Goal: Task Accomplishment & Management: Manage account settings

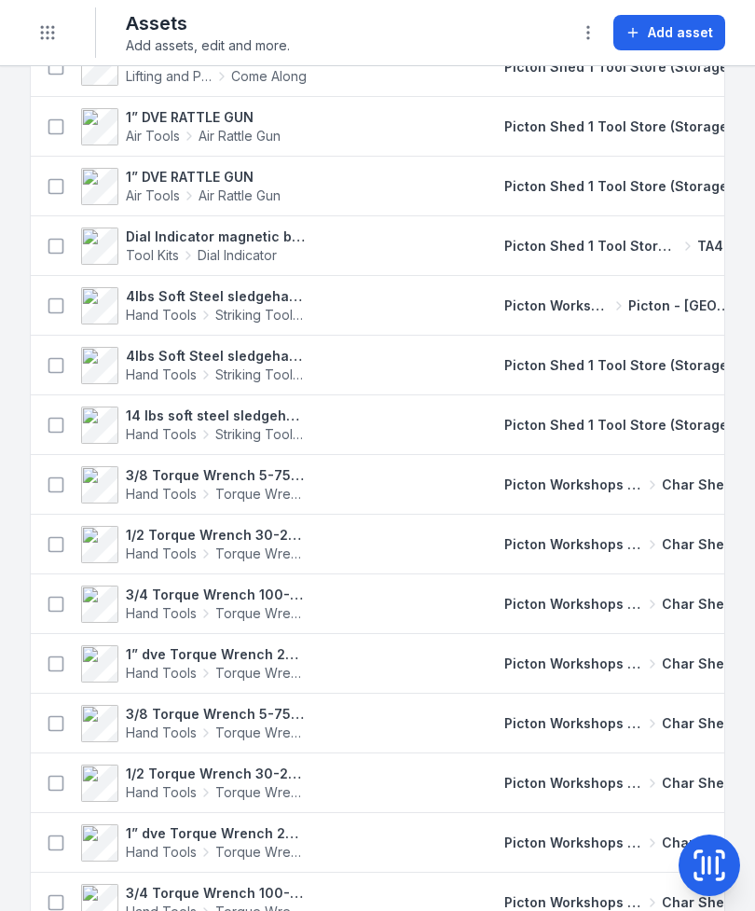
click at [37, 34] on button "Toggle Navigation" at bounding box center [47, 32] width 35 height 35
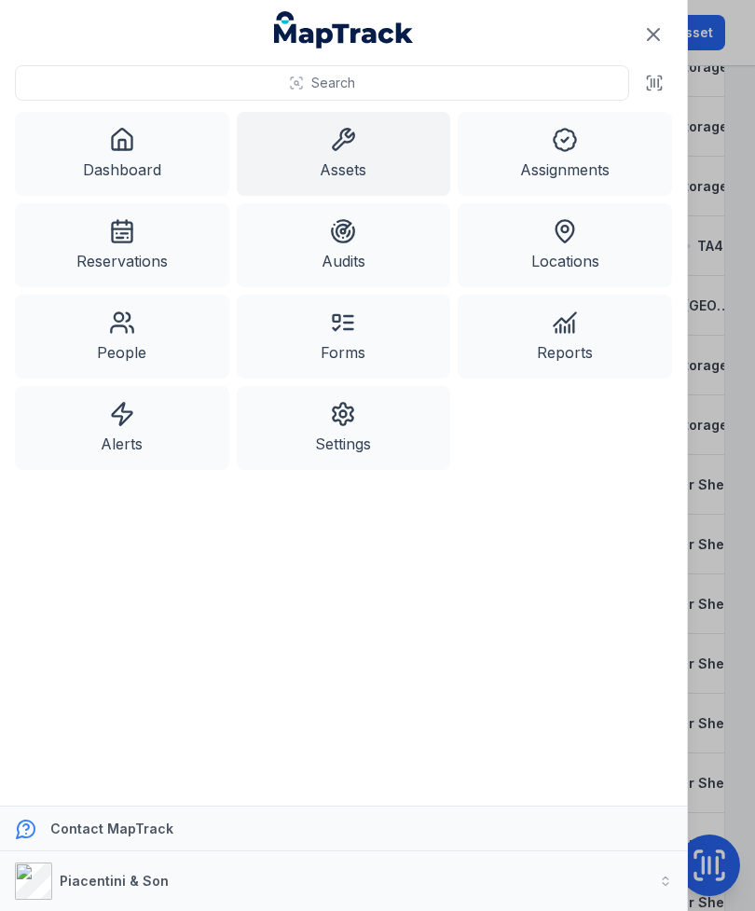
click at [110, 156] on link "Dashboard" at bounding box center [122, 154] width 214 height 84
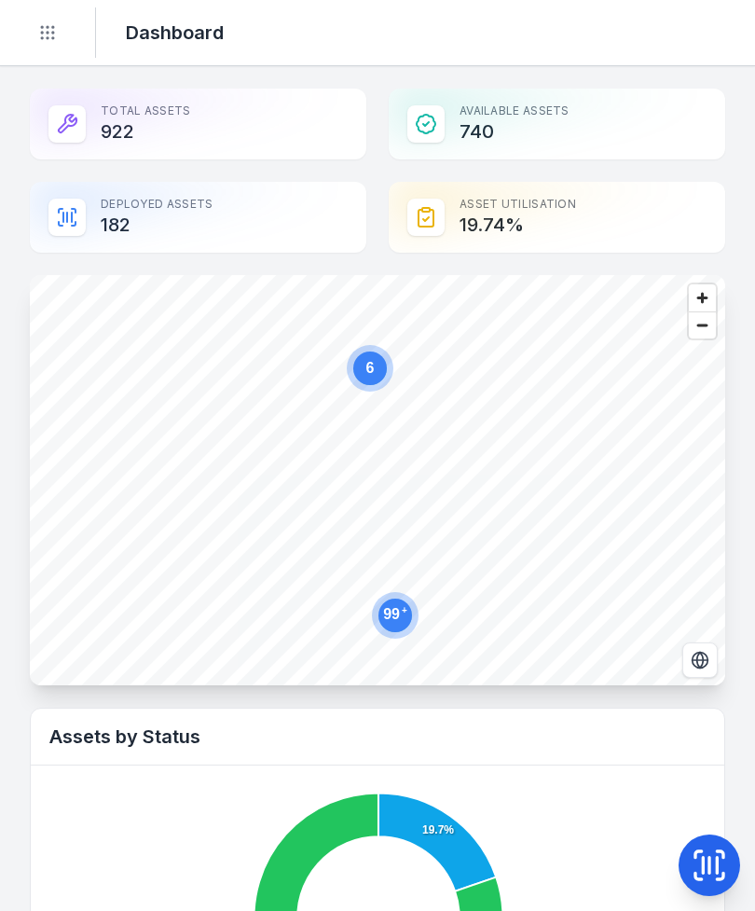
click at [47, 48] on button "Toggle Navigation" at bounding box center [47, 32] width 35 height 35
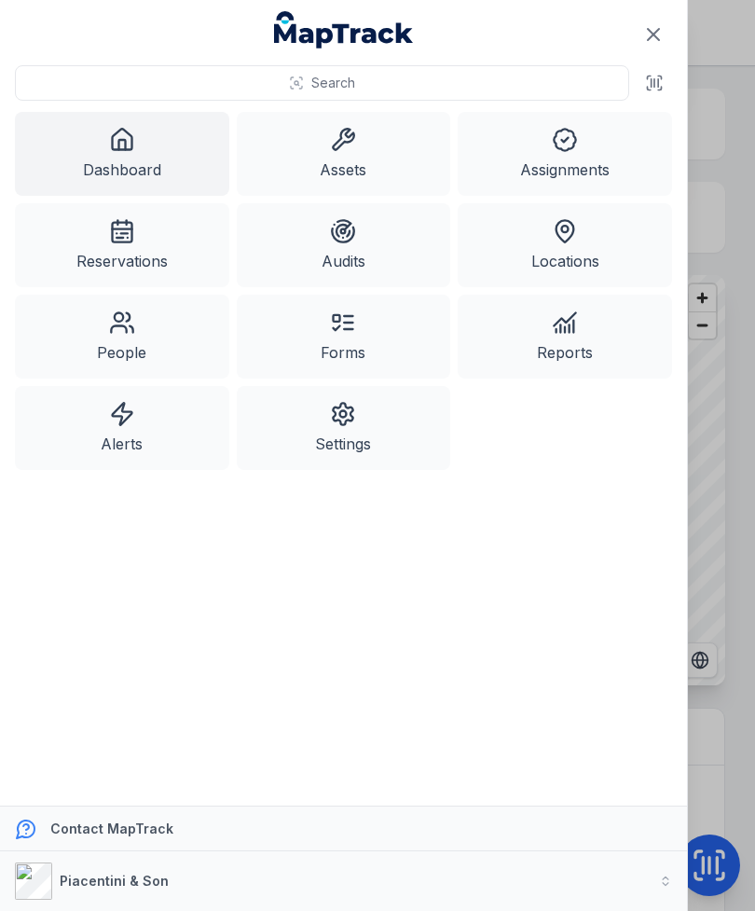
click at [652, 89] on icon at bounding box center [654, 83] width 19 height 19
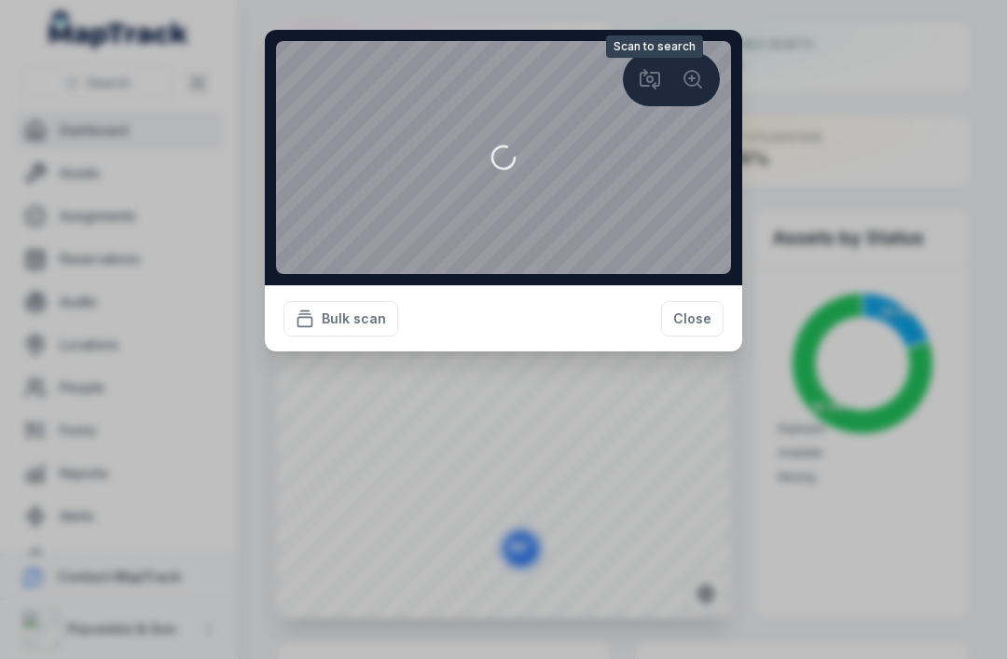
click at [691, 72] on circle at bounding box center [691, 78] width 15 height 15
click at [688, 336] on button "Close" at bounding box center [692, 318] width 62 height 35
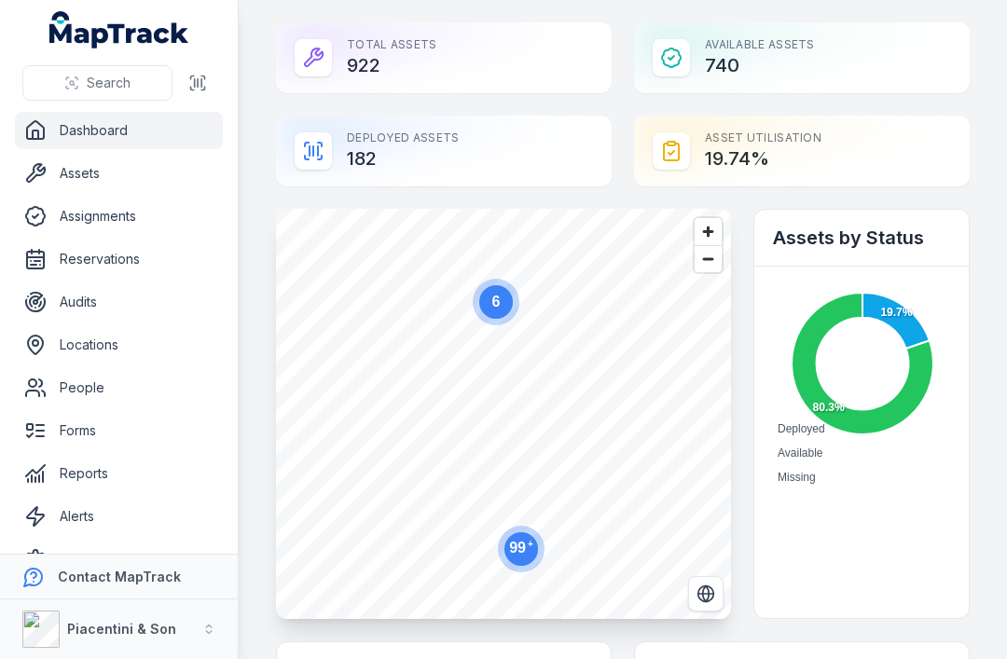
click at [78, 172] on link "Assets" at bounding box center [119, 173] width 208 height 37
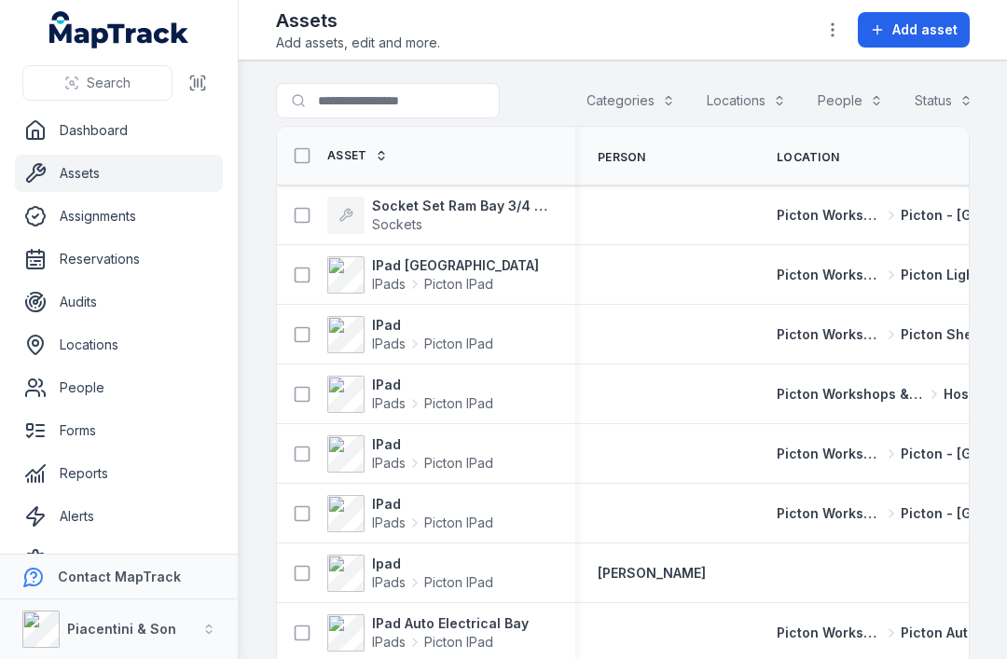
click at [754, 36] on span "Add asset" at bounding box center [924, 30] width 65 height 19
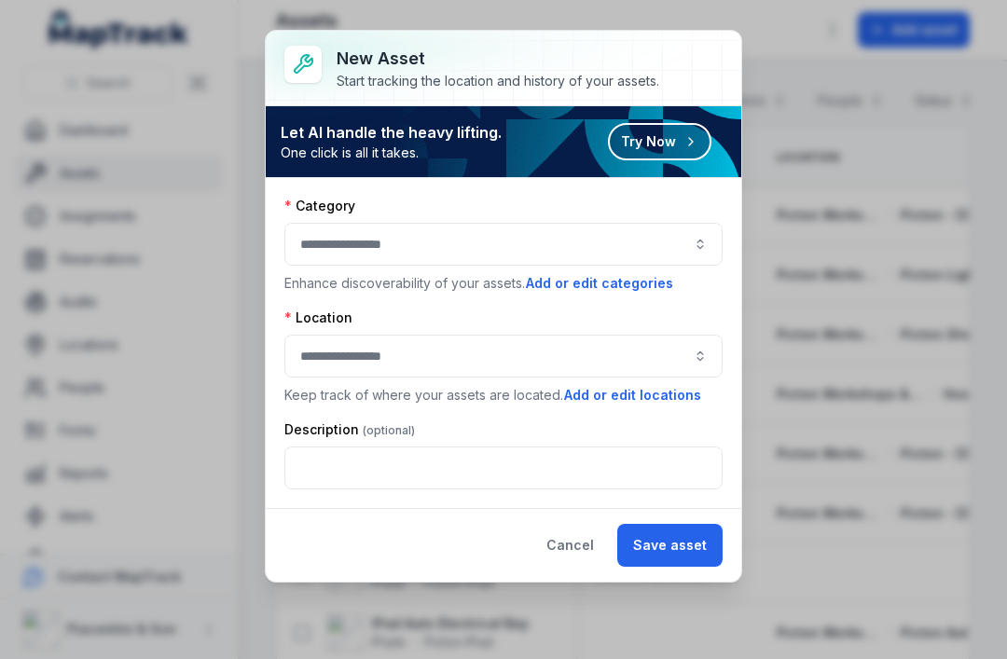
click at [582, 553] on button "Cancel" at bounding box center [569, 545] width 79 height 43
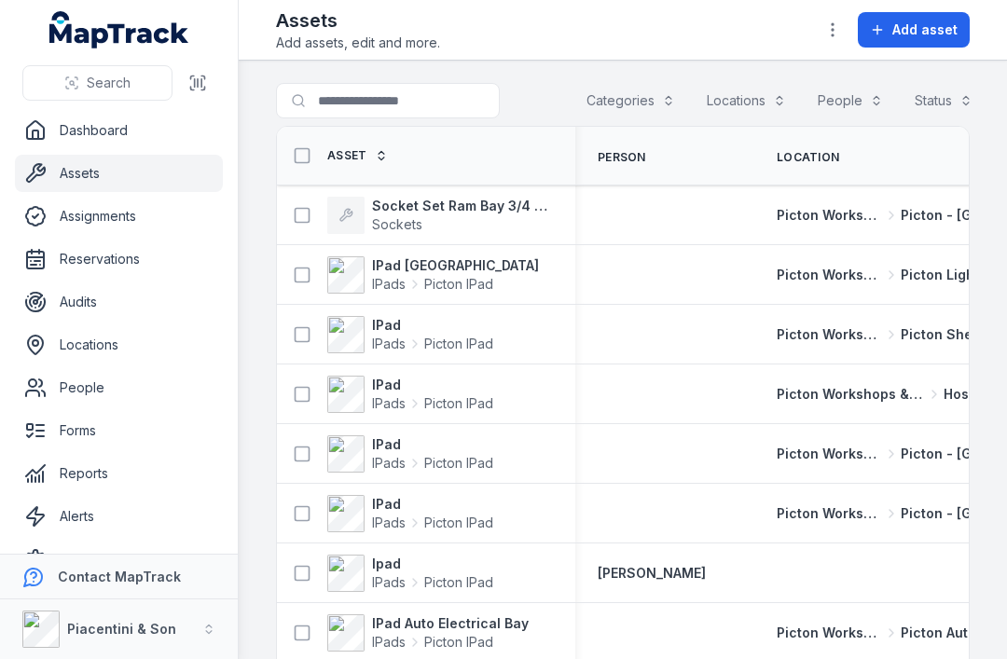
click at [754, 31] on button "button" at bounding box center [832, 29] width 35 height 35
click at [202, 77] on icon at bounding box center [197, 83] width 19 height 19
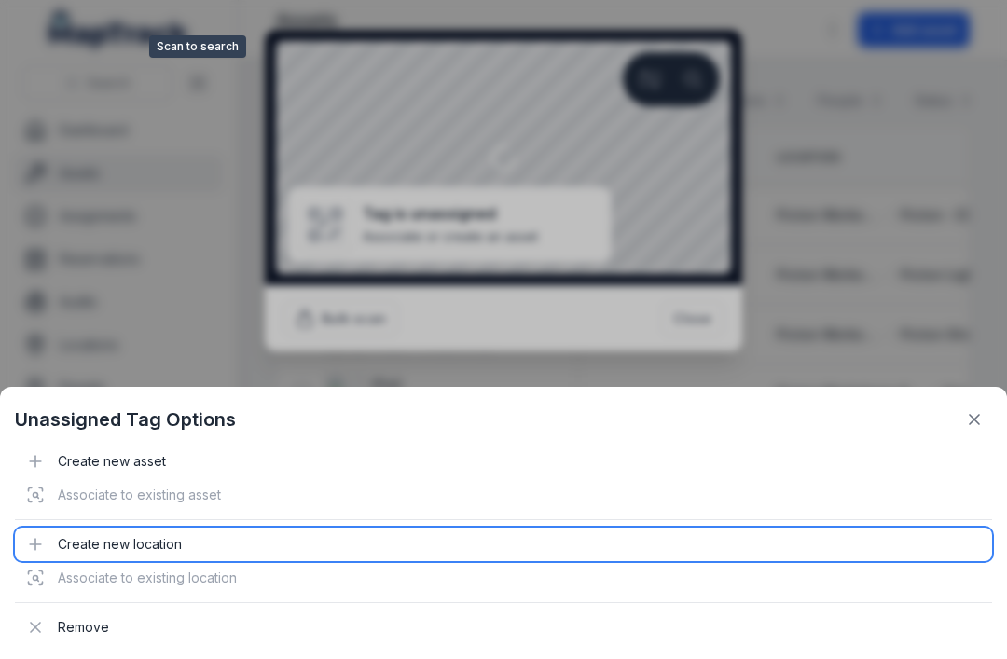
click at [575, 549] on div "Create new location" at bounding box center [503, 545] width 977 height 34
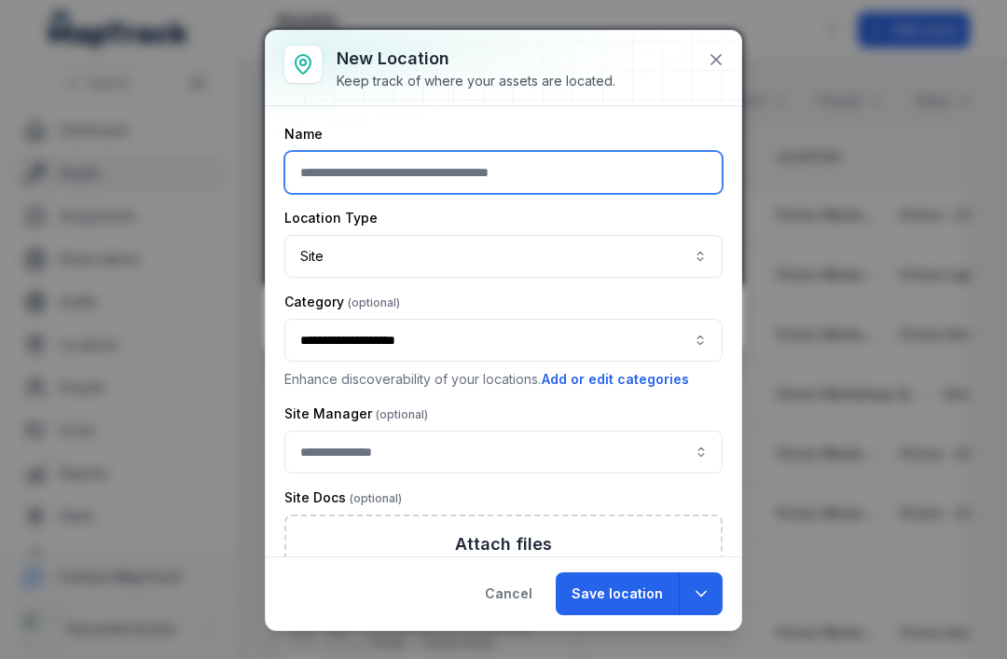
click at [652, 169] on input "text" at bounding box center [503, 172] width 438 height 43
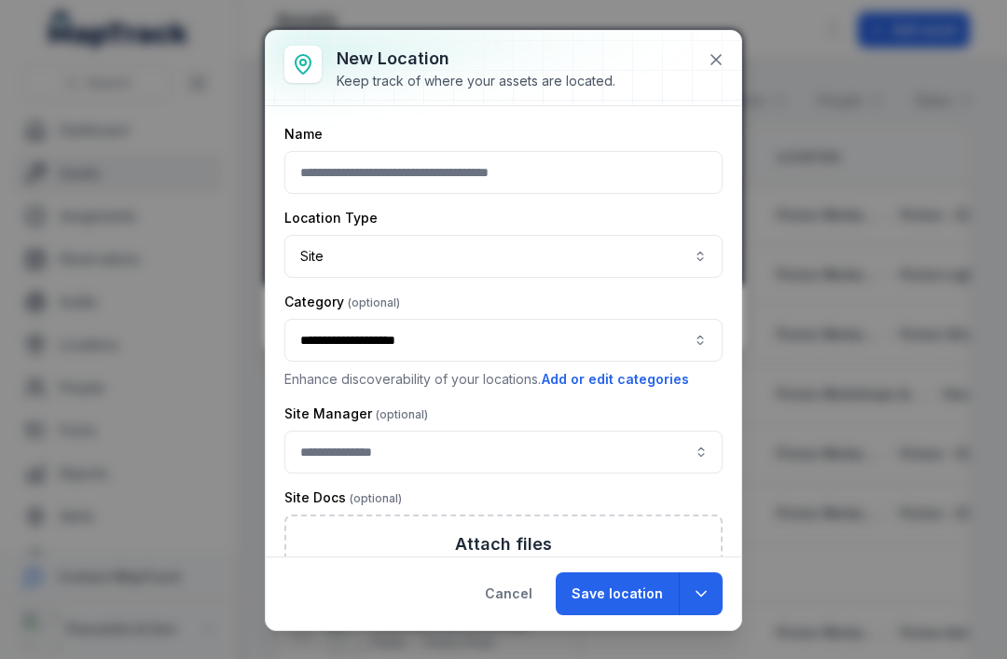
click at [711, 62] on icon at bounding box center [715, 59] width 19 height 19
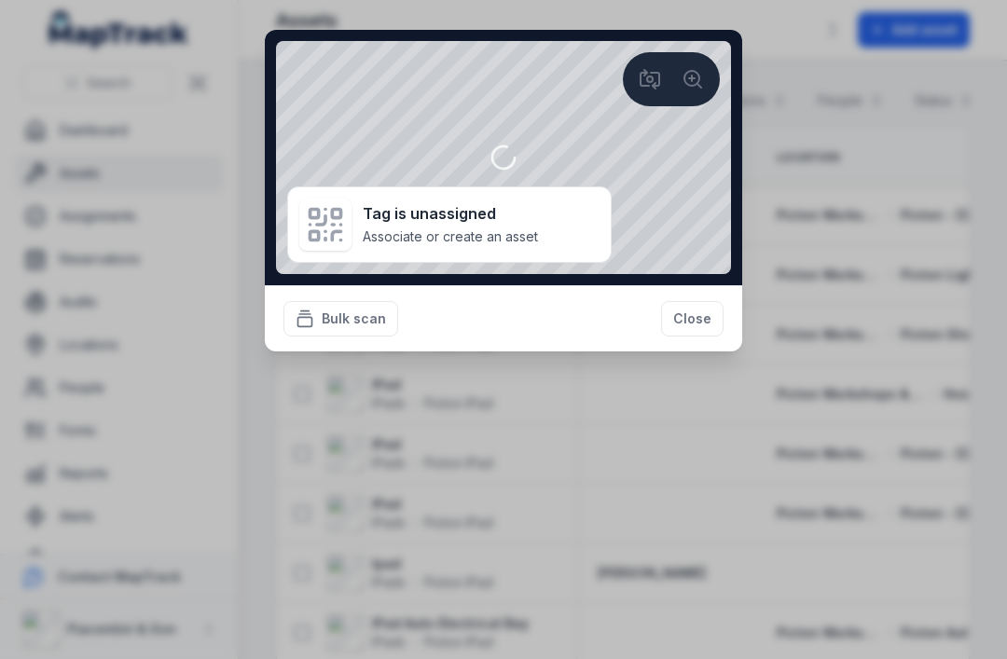
click at [387, 224] on strong "Tag is unassigned" at bounding box center [450, 213] width 175 height 22
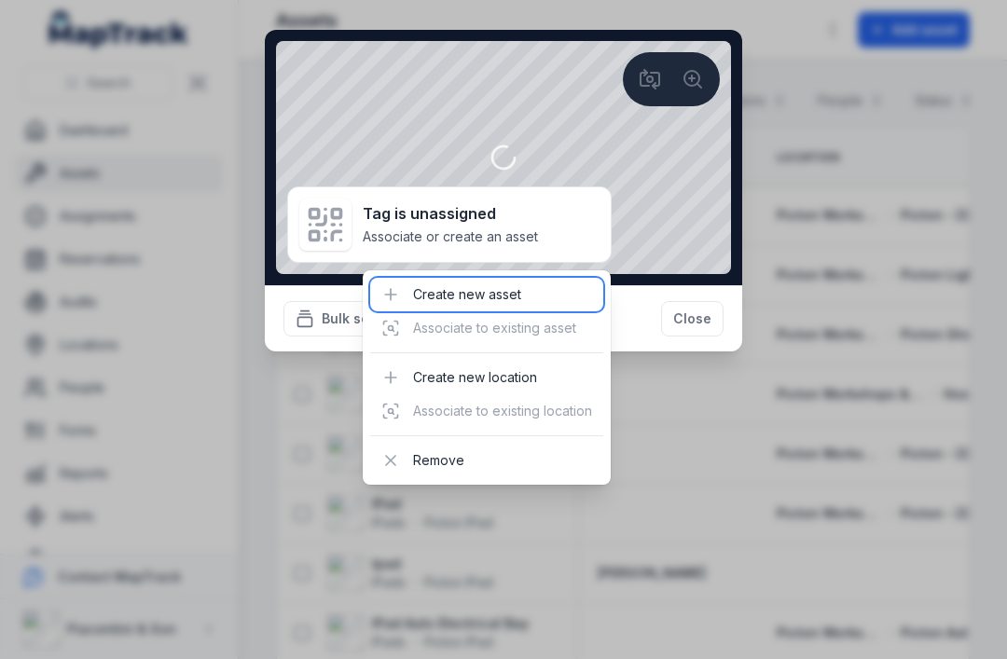
click at [547, 290] on div "Create new asset" at bounding box center [486, 295] width 233 height 34
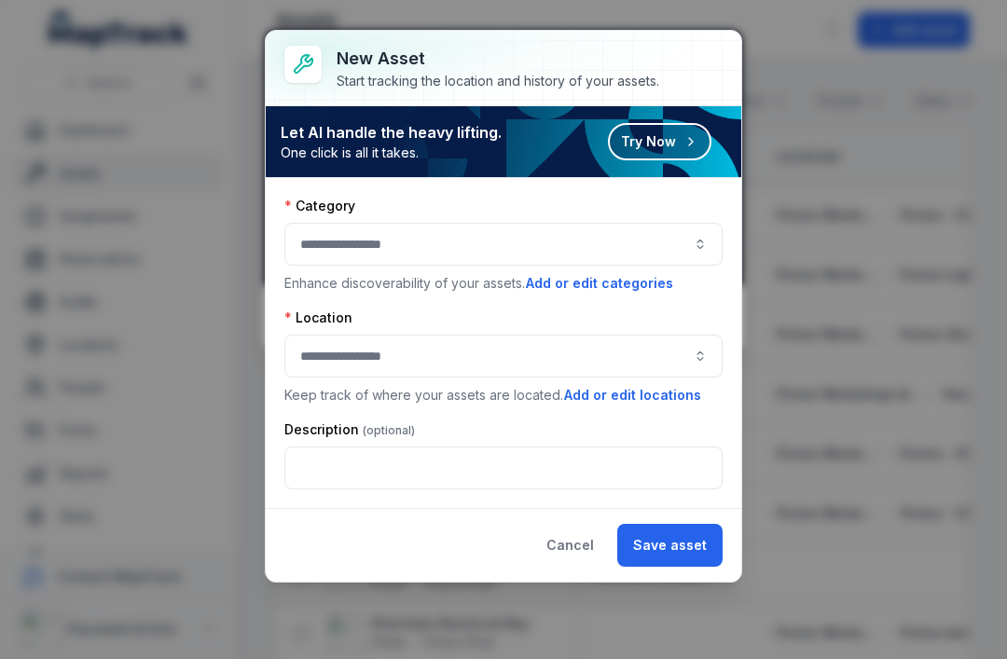
click at [582, 543] on button "Cancel" at bounding box center [569, 545] width 79 height 43
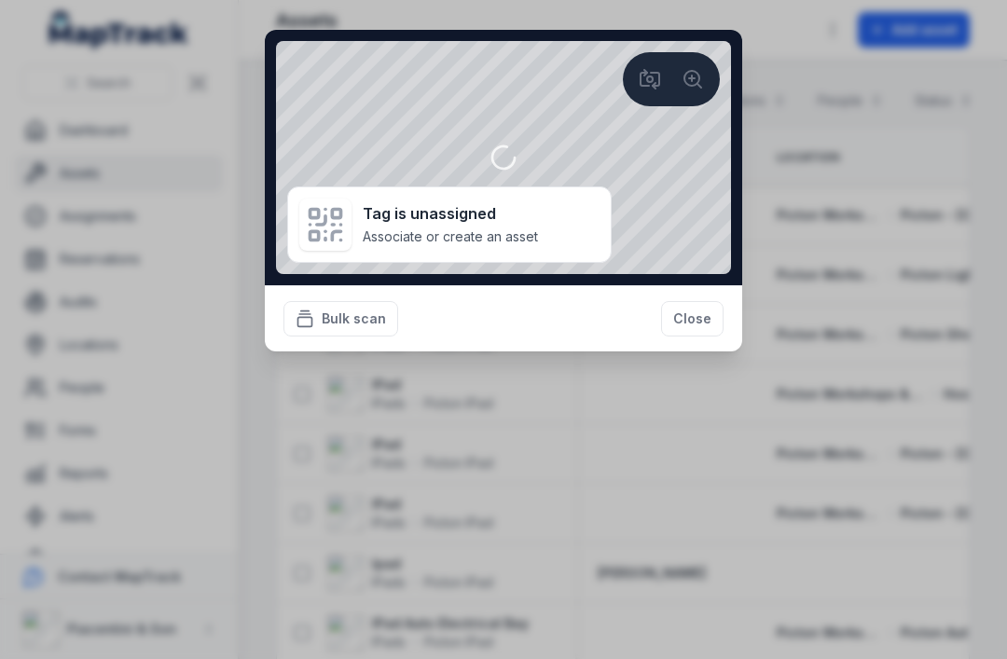
click at [693, 323] on button "Close" at bounding box center [692, 318] width 62 height 35
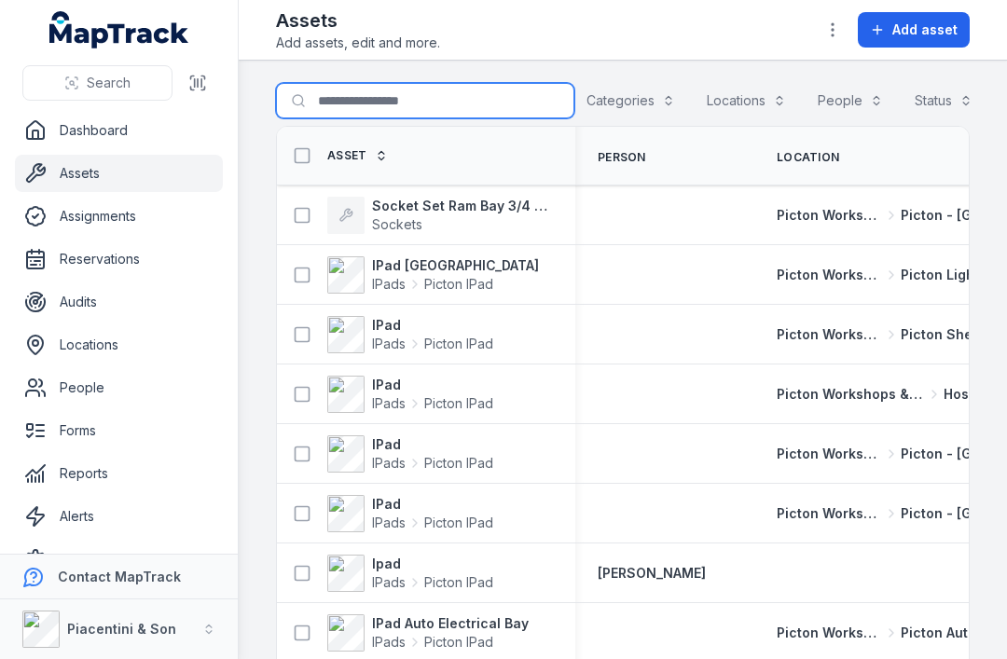
click at [429, 100] on input "Search for assets" at bounding box center [425, 100] width 298 height 35
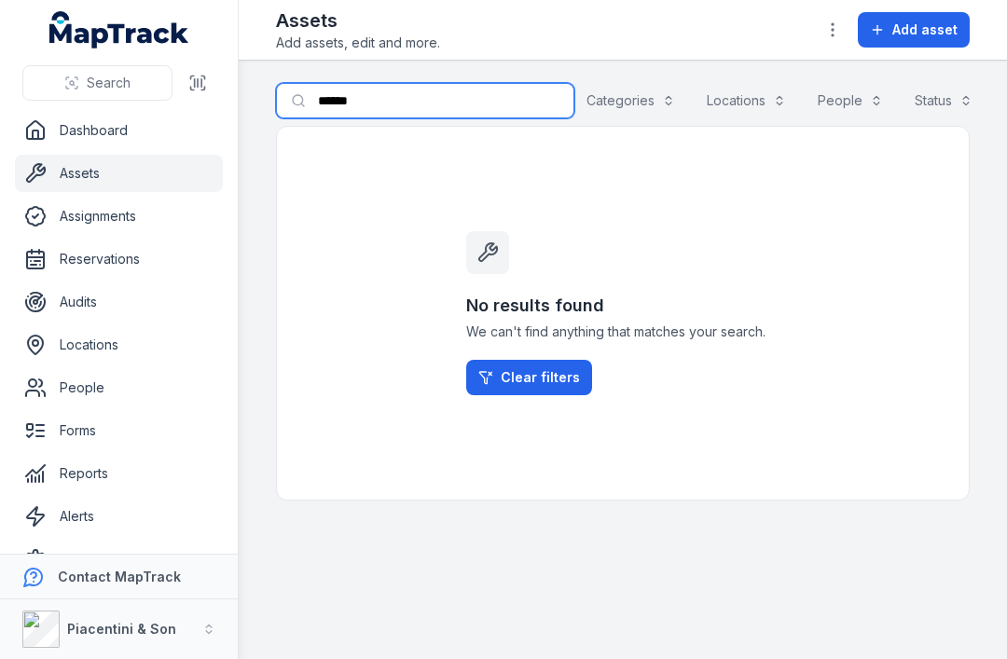
click at [631, 104] on button "Categories" at bounding box center [630, 100] width 113 height 35
type input "******"
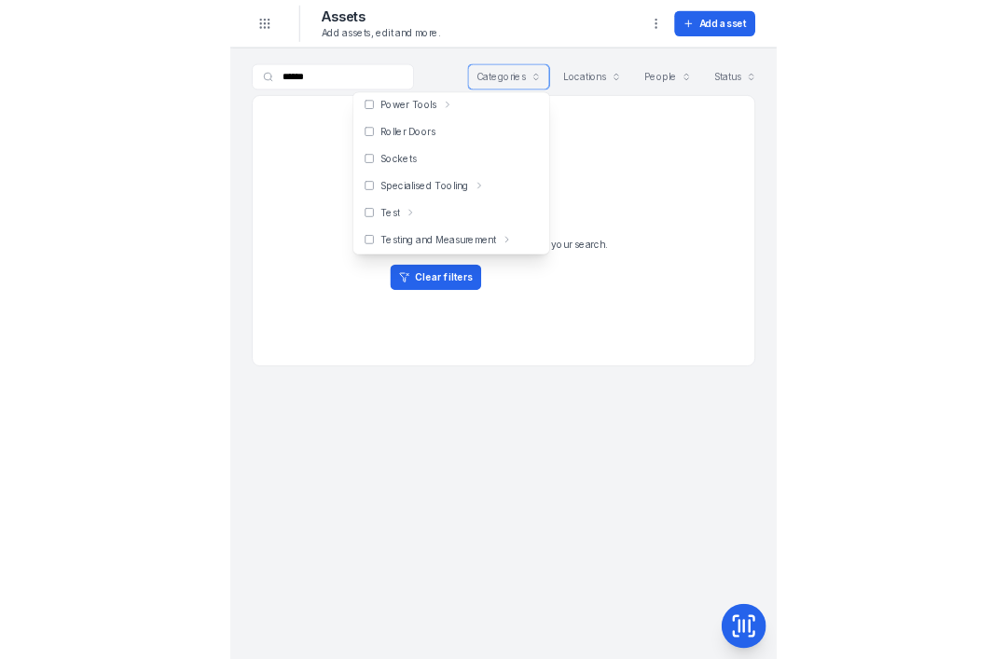
scroll to position [808, 0]
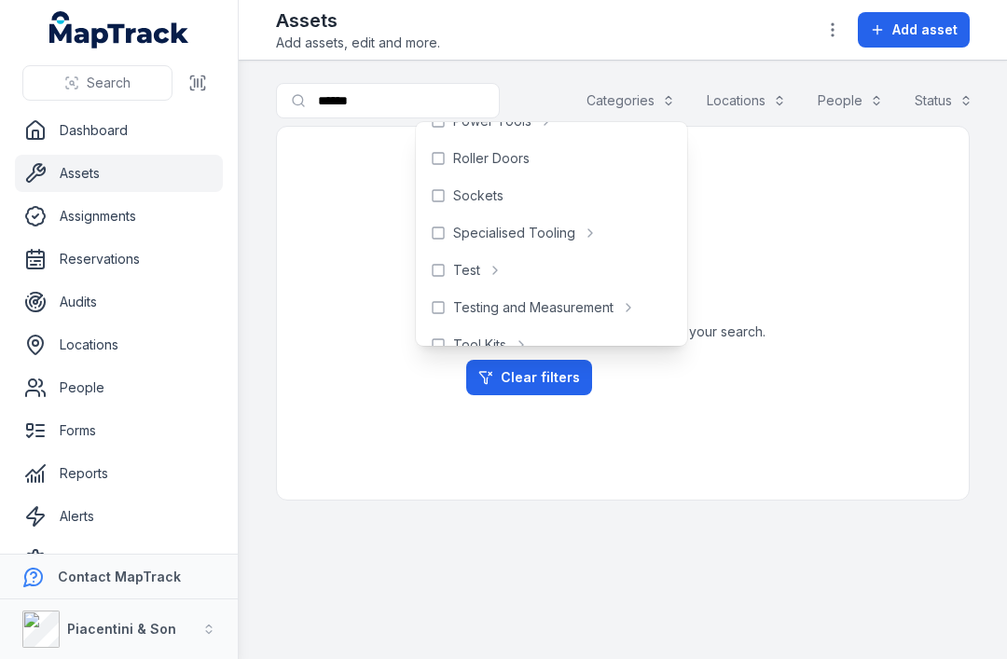
click at [754, 34] on span "Add asset" at bounding box center [924, 30] width 65 height 19
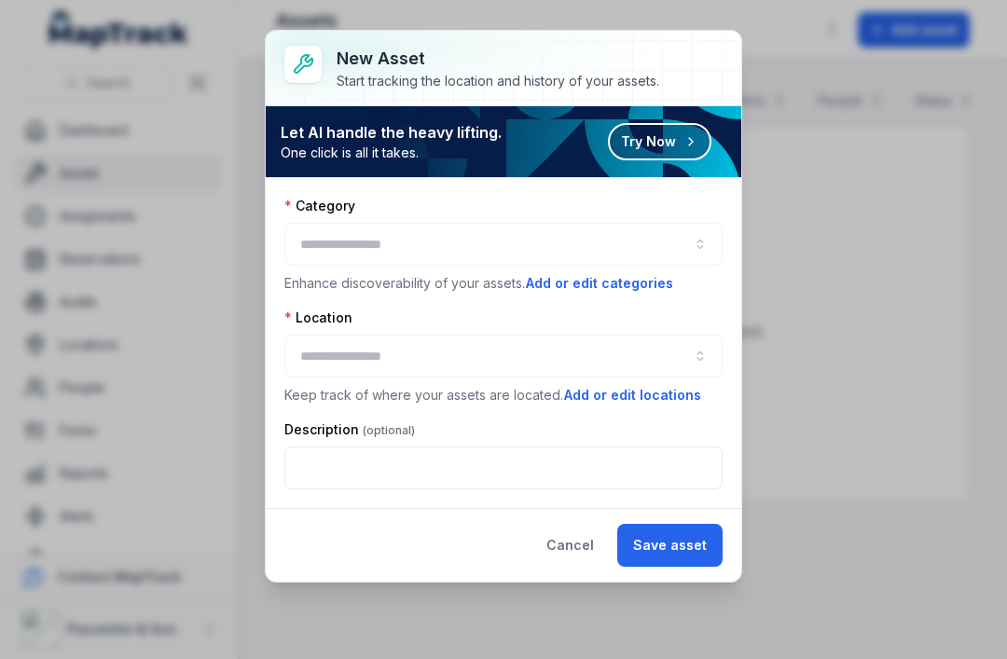
click at [684, 228] on button "button" at bounding box center [503, 244] width 438 height 43
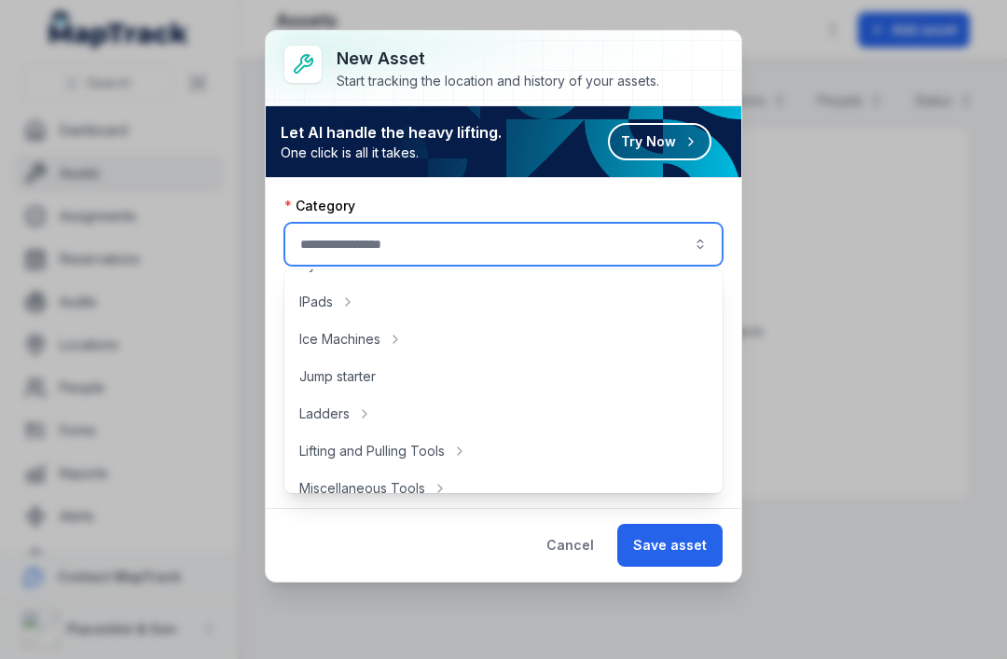
scroll to position [575, 0]
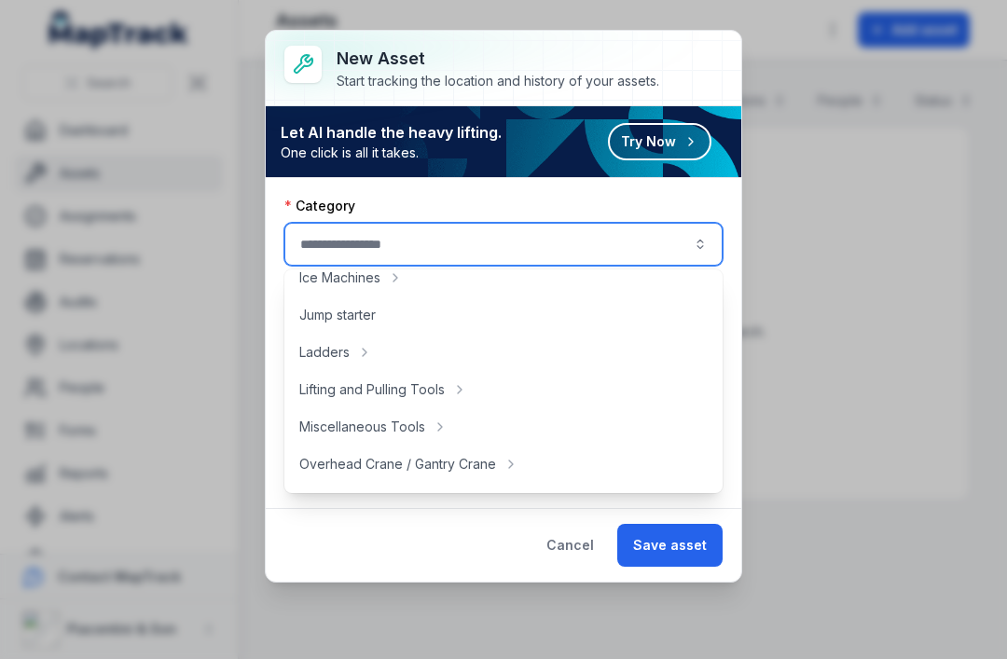
click at [551, 239] on button "button" at bounding box center [503, 244] width 438 height 43
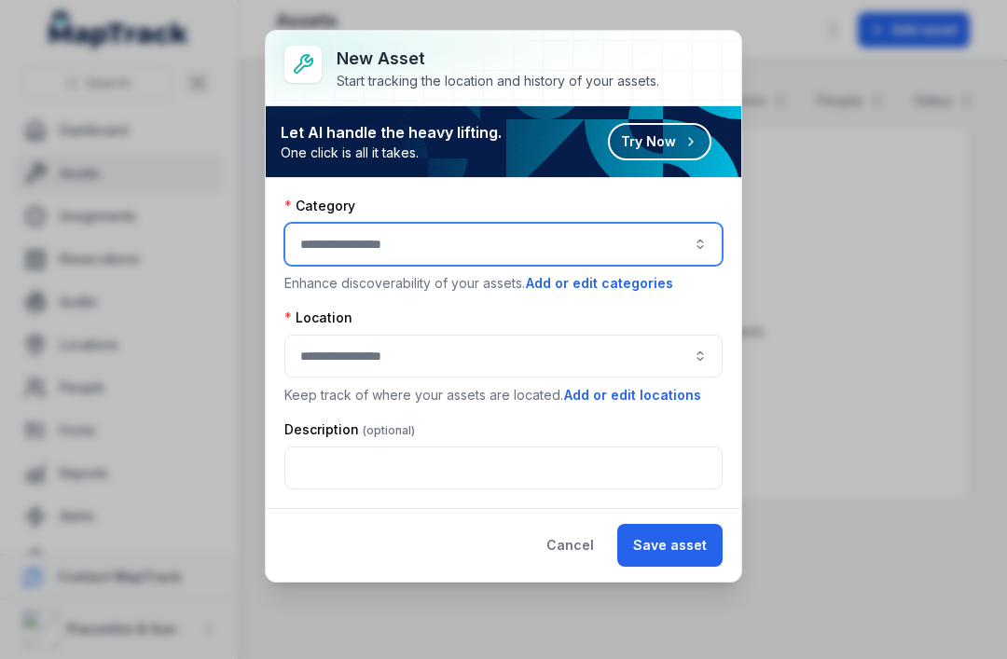
click at [669, 240] on button "button" at bounding box center [503, 244] width 438 height 43
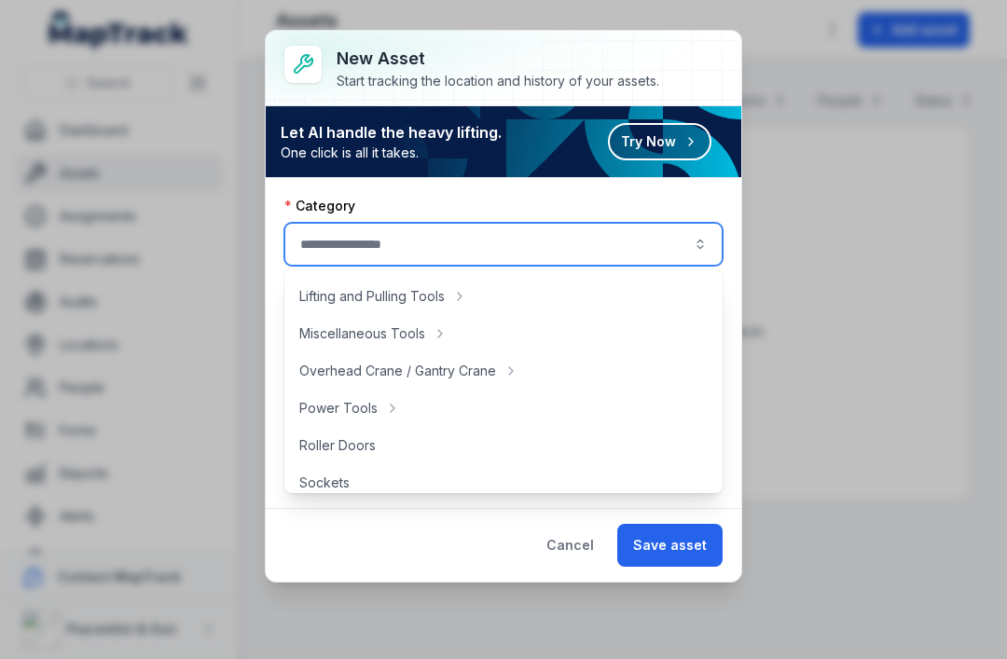
scroll to position [667, 0]
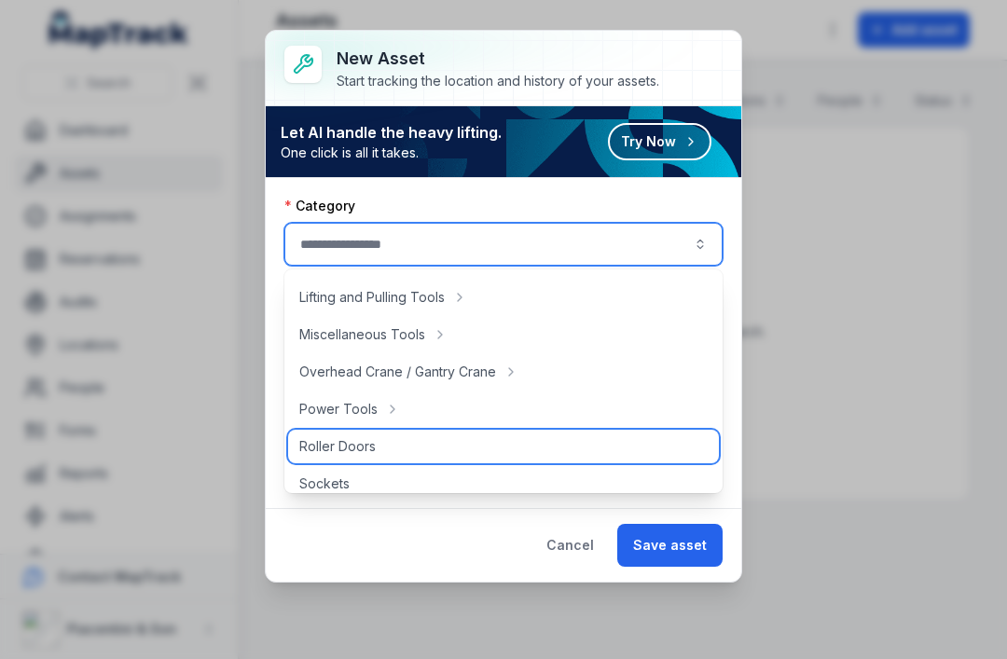
click at [394, 443] on div "Roller Doors" at bounding box center [503, 447] width 431 height 34
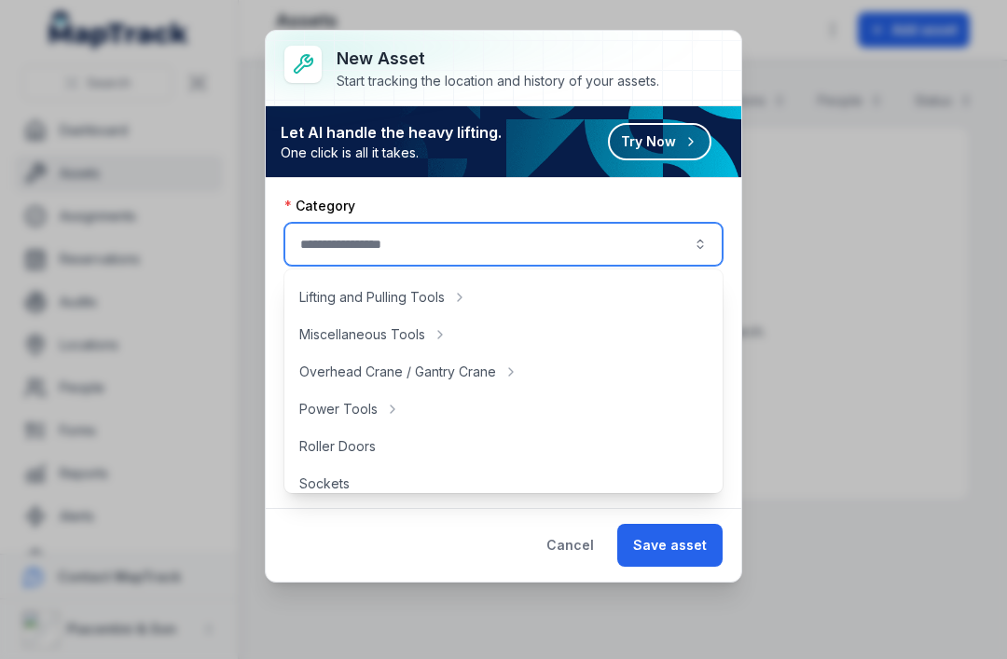
type input "**********"
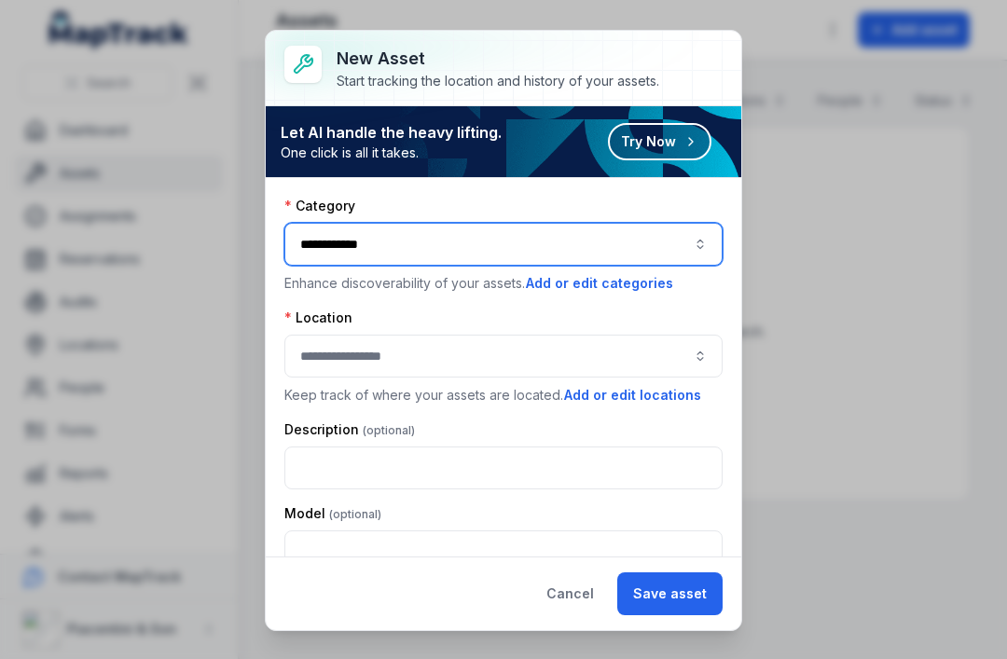
click at [623, 343] on button "button" at bounding box center [503, 356] width 438 height 43
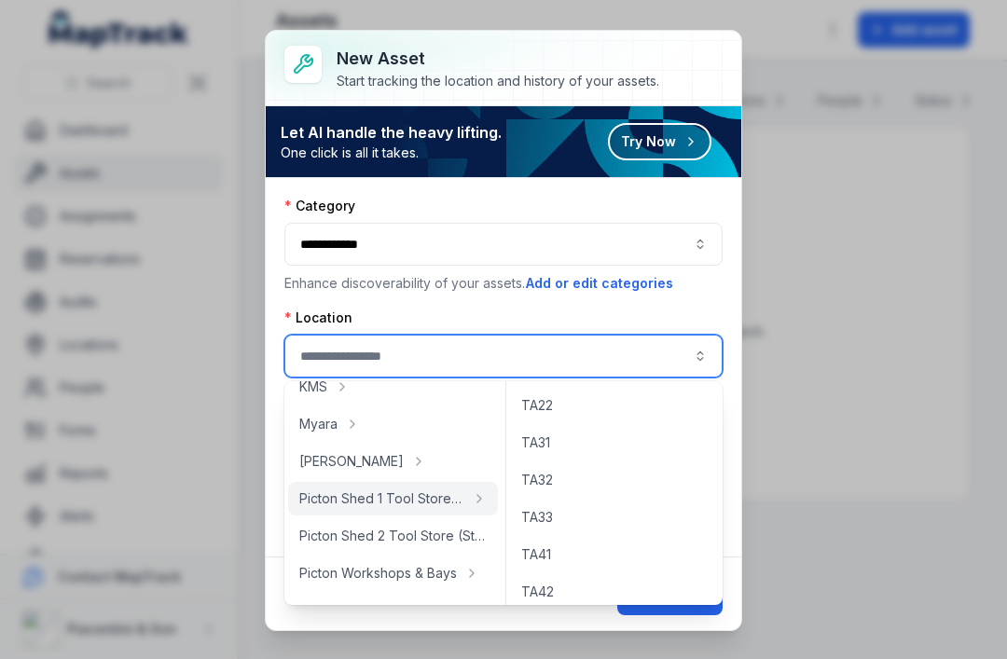
scroll to position [-1, 0]
click at [466, 493] on div "Picton Shed 1 Tool Store (Storage)" at bounding box center [393, 499] width 210 height 34
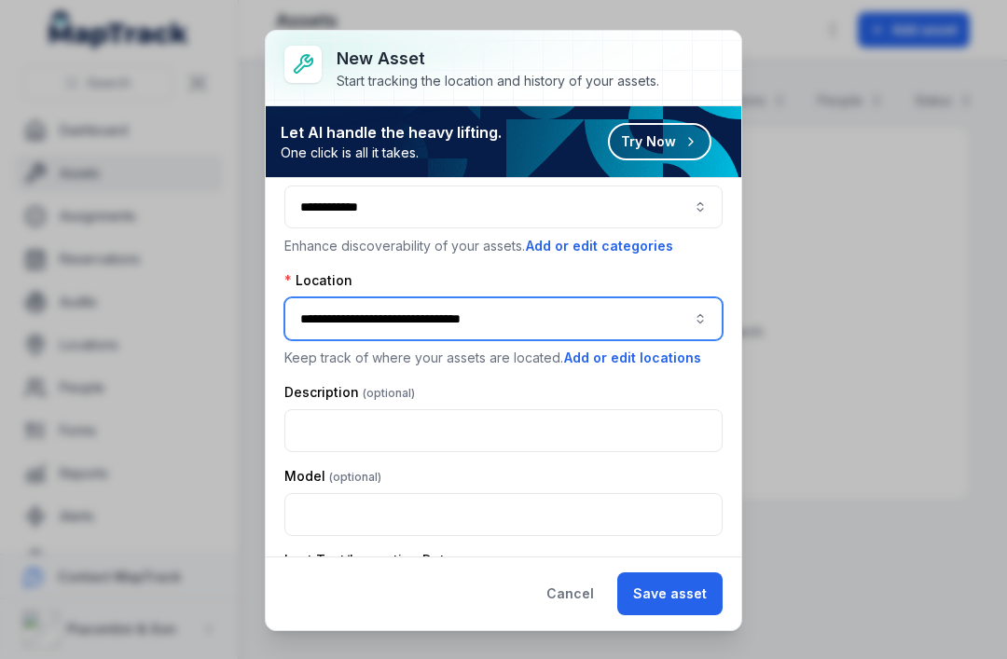
scroll to position [40, 0]
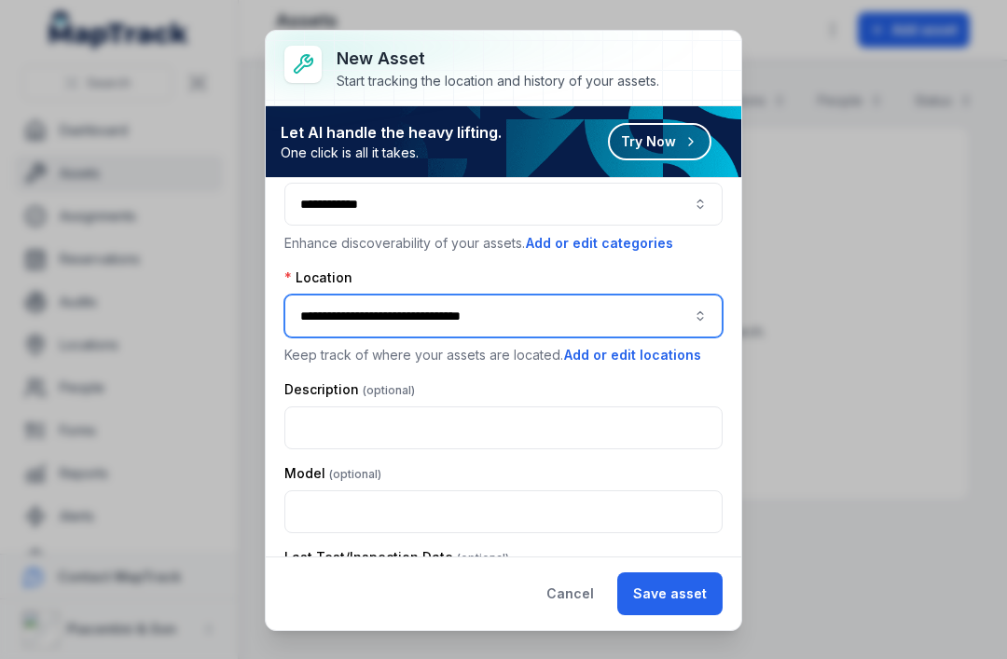
click at [620, 295] on button "**********" at bounding box center [503, 316] width 438 height 43
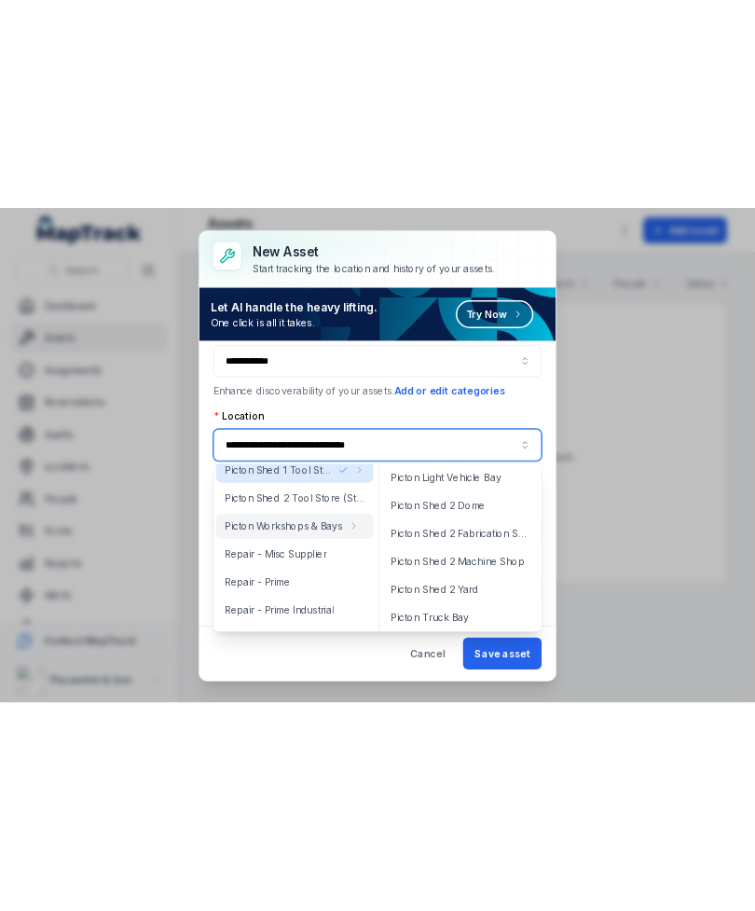
scroll to position [651, 0]
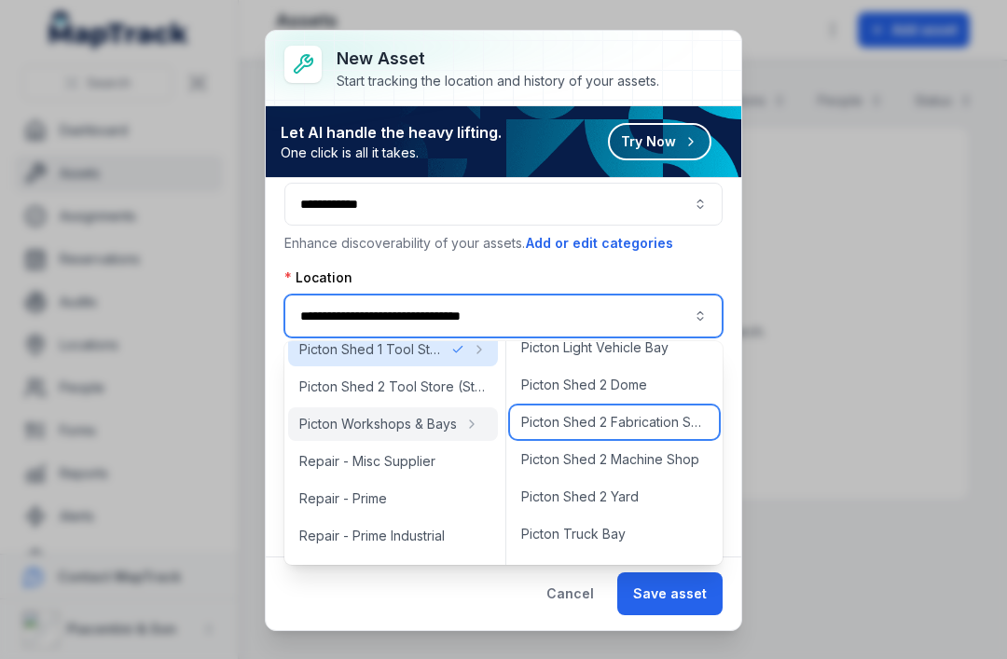
click at [669, 425] on span "Picton Shed 2 Fabrication Shop" at bounding box center [614, 422] width 186 height 19
type input "**********"
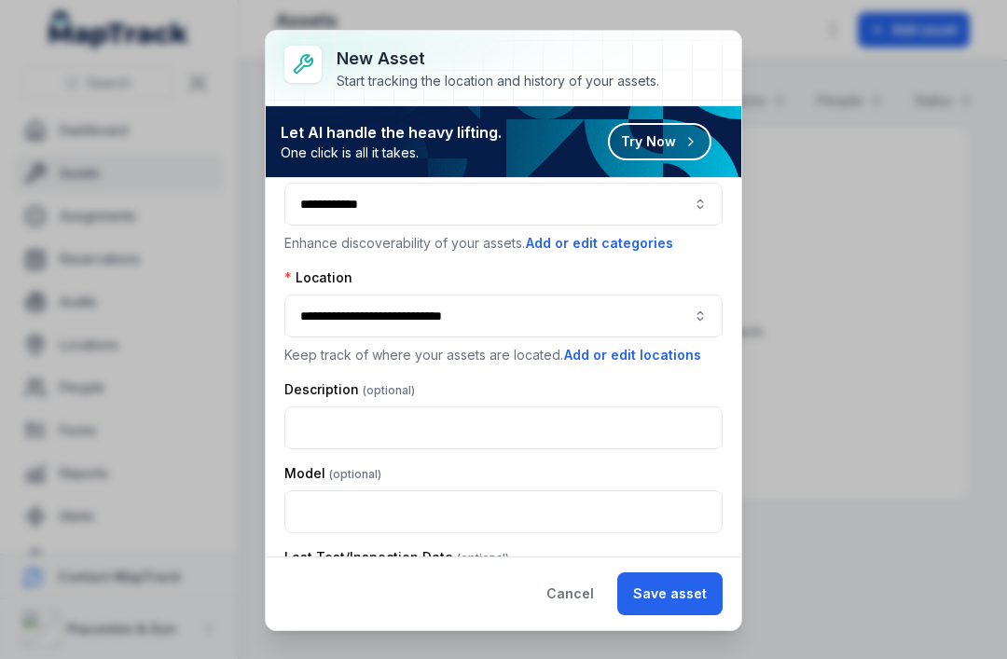
click at [690, 590] on button "Save asset" at bounding box center [669, 593] width 105 height 43
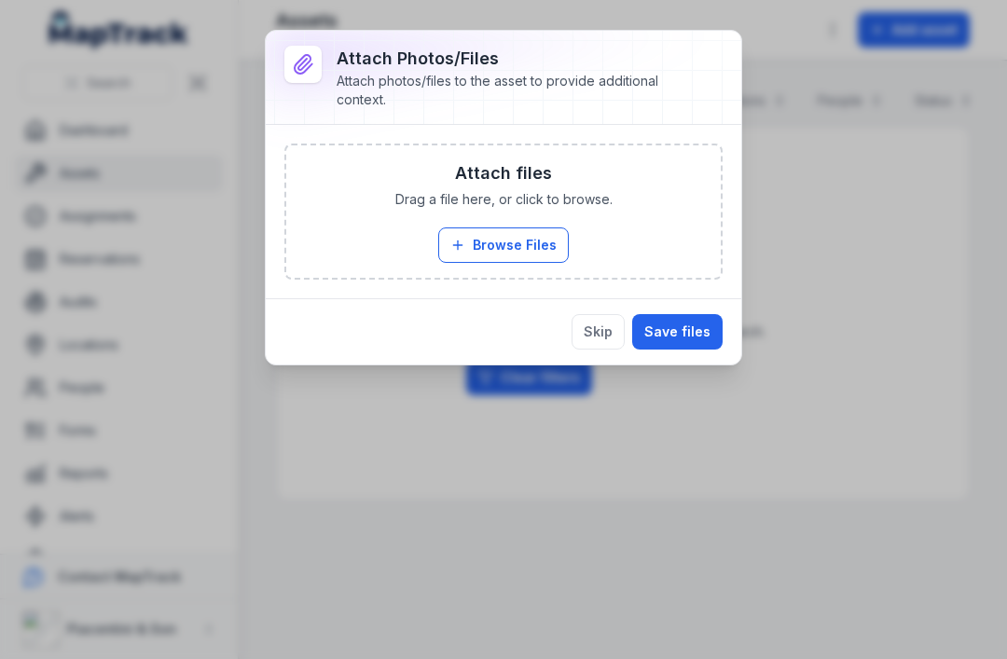
click at [606, 339] on button "Skip" at bounding box center [597, 331] width 53 height 35
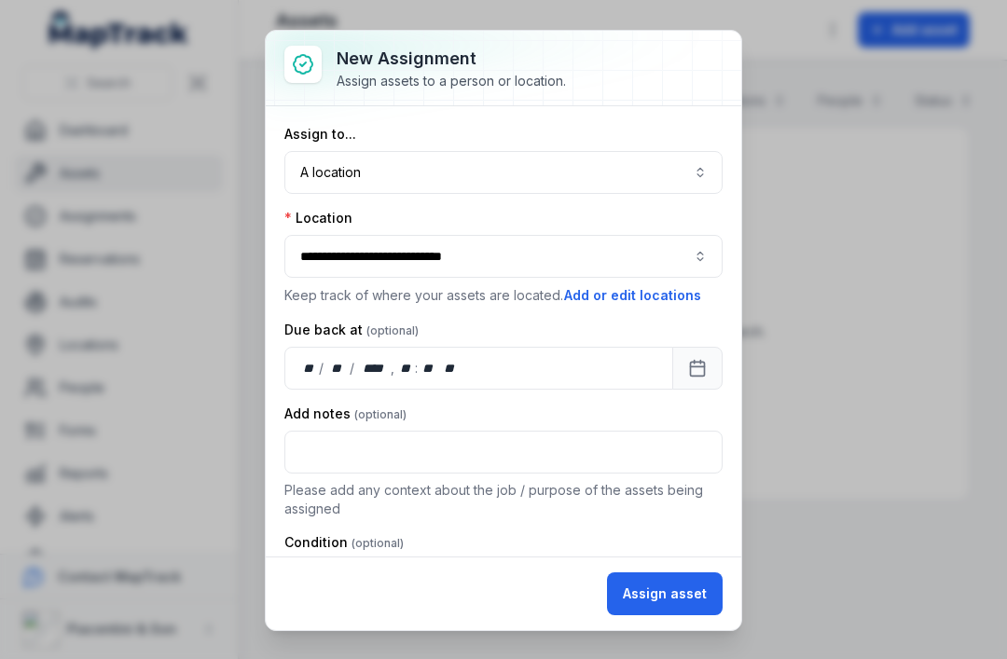
click at [690, 591] on button "Assign asset" at bounding box center [665, 593] width 116 height 43
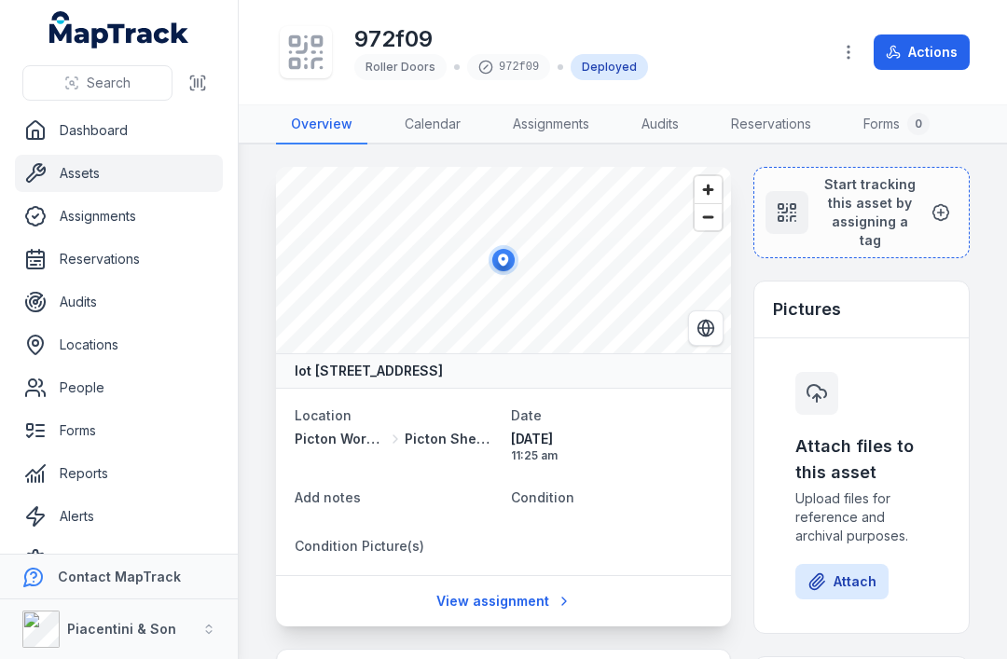
click at [754, 215] on icon at bounding box center [940, 212] width 19 height 19
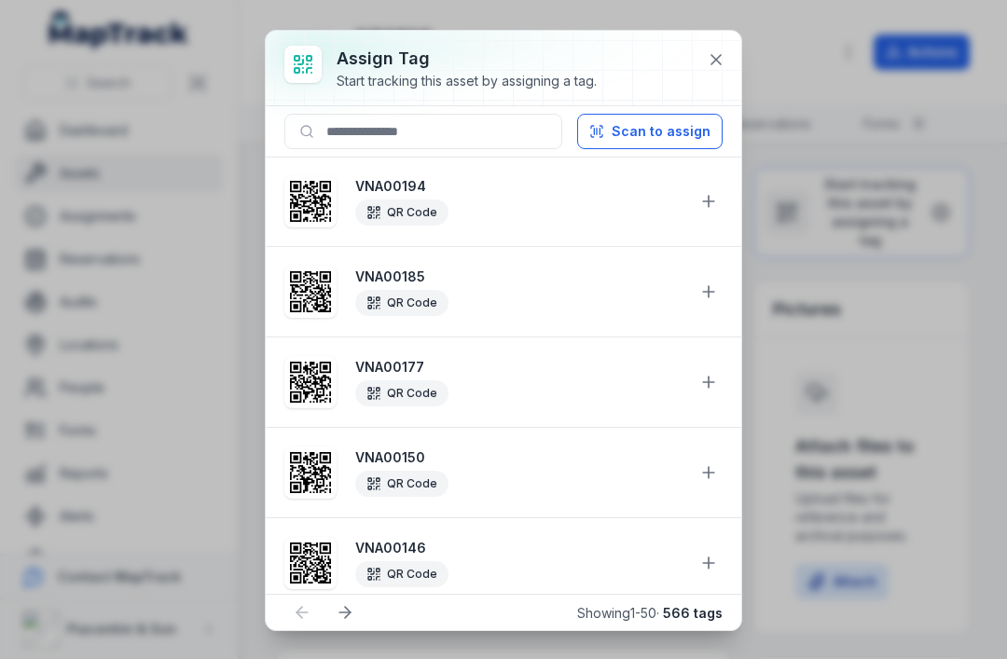
click at [666, 130] on button "Scan to assign" at bounding box center [649, 131] width 145 height 35
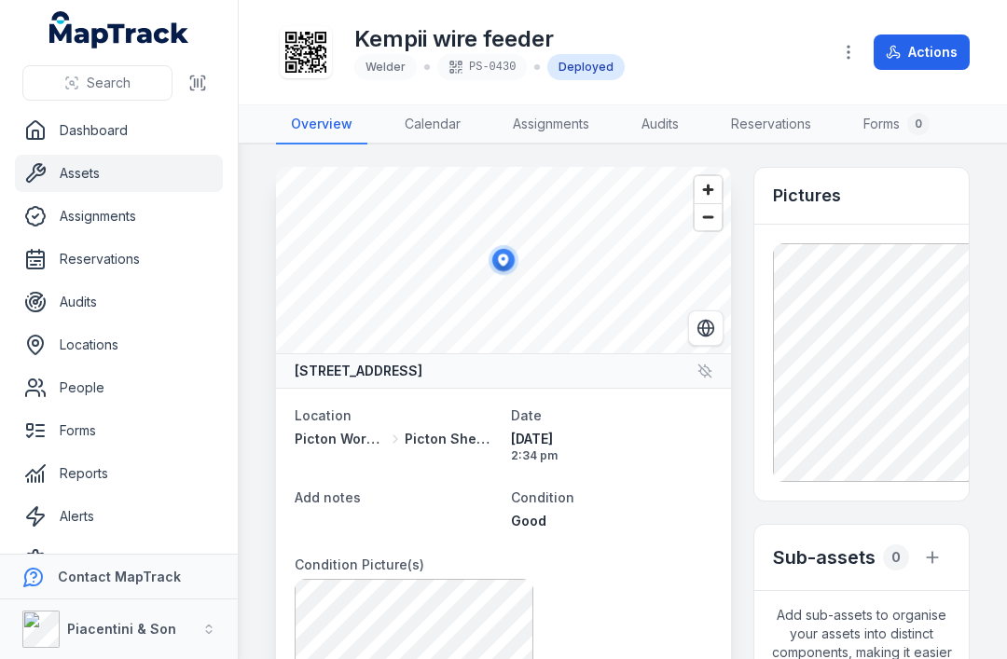
click at [72, 164] on link "Assets" at bounding box center [119, 173] width 208 height 37
click at [74, 130] on link "Dashboard" at bounding box center [119, 130] width 208 height 37
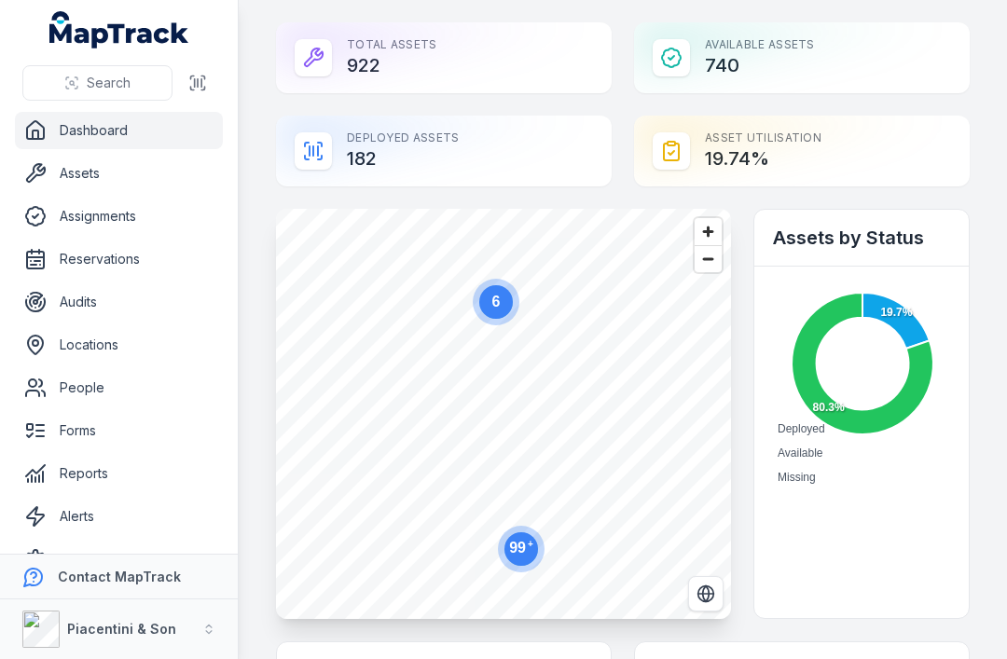
click at [135, 81] on button "Search" at bounding box center [97, 82] width 150 height 35
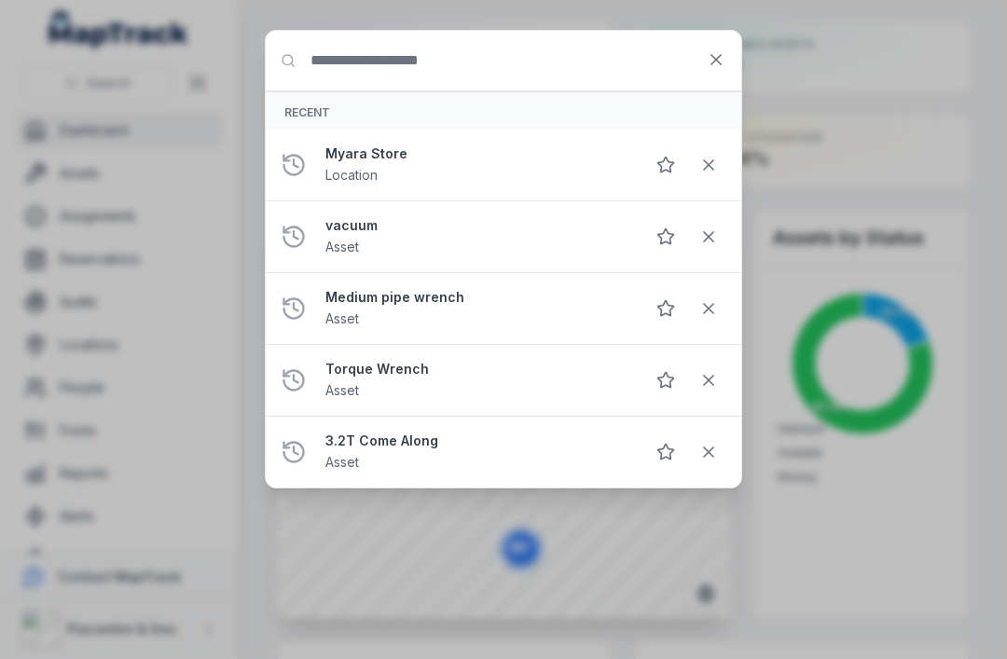
click at [592, 69] on input "Search for anything" at bounding box center [503, 61] width 475 height 60
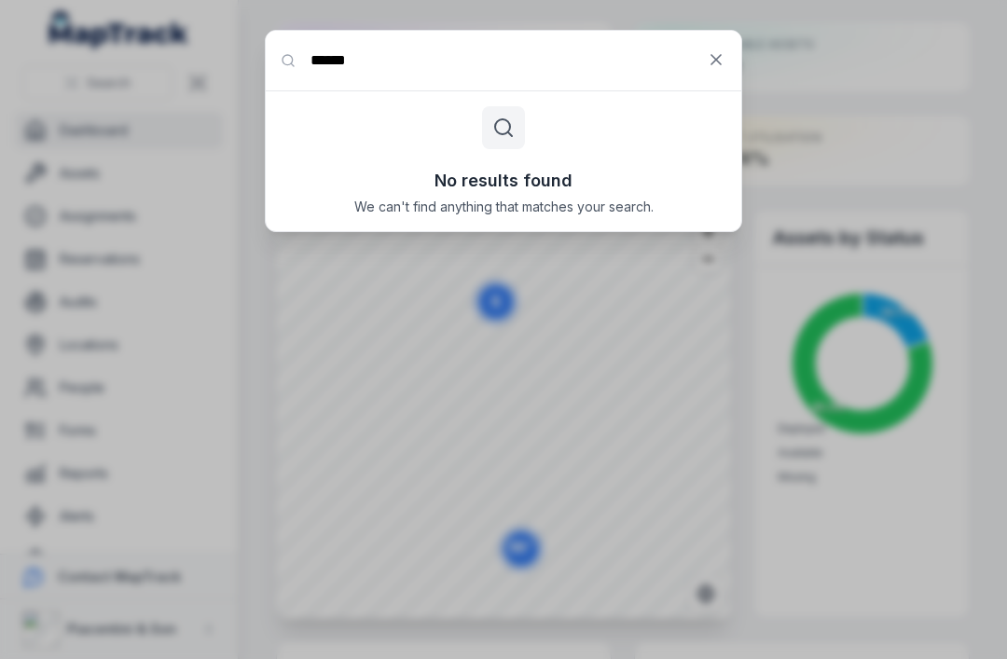
type input "******"
click at [718, 54] on icon at bounding box center [715, 59] width 19 height 19
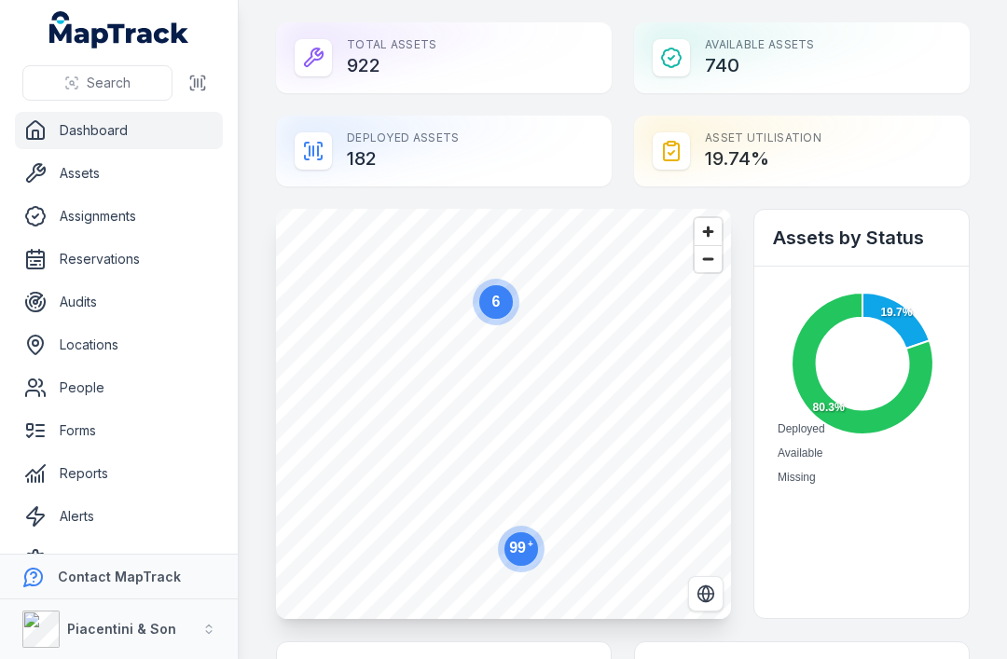
click at [144, 166] on link "Assets" at bounding box center [119, 173] width 208 height 37
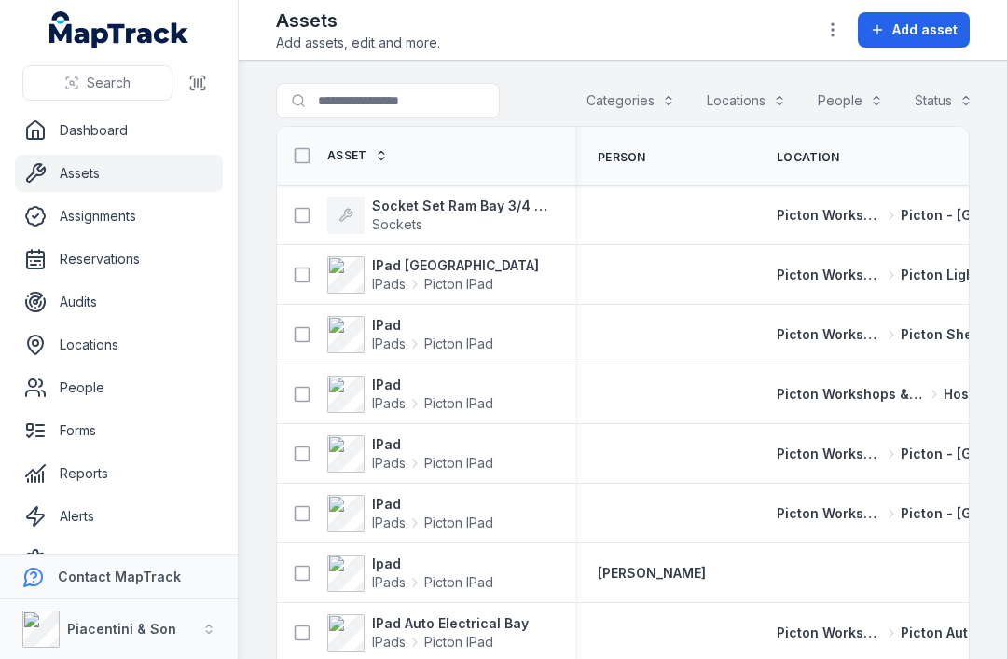
click at [646, 97] on button "Categories" at bounding box center [630, 100] width 113 height 35
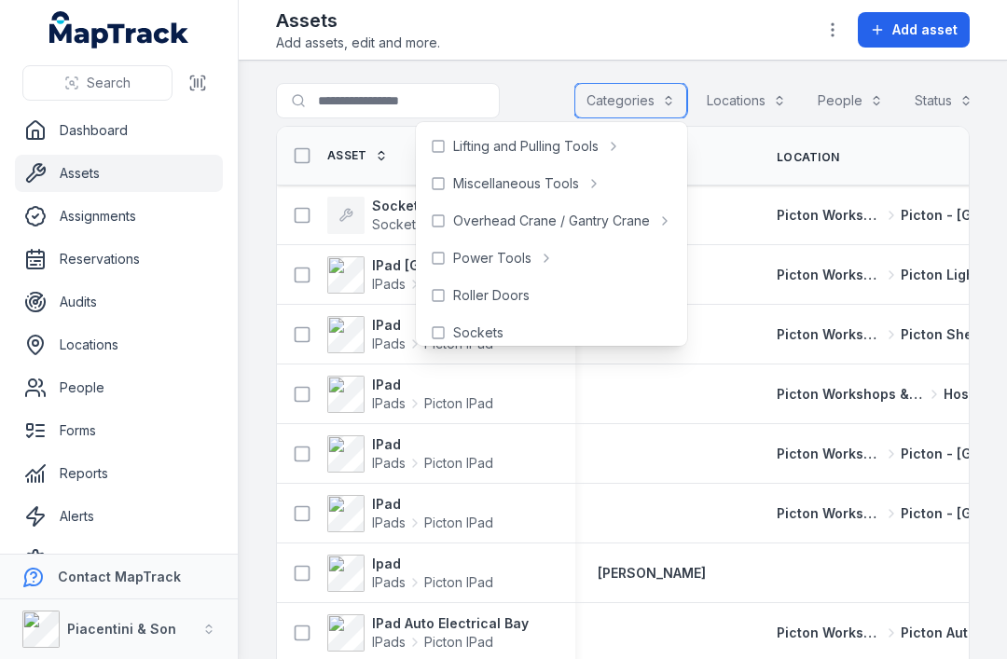
scroll to position [674, 0]
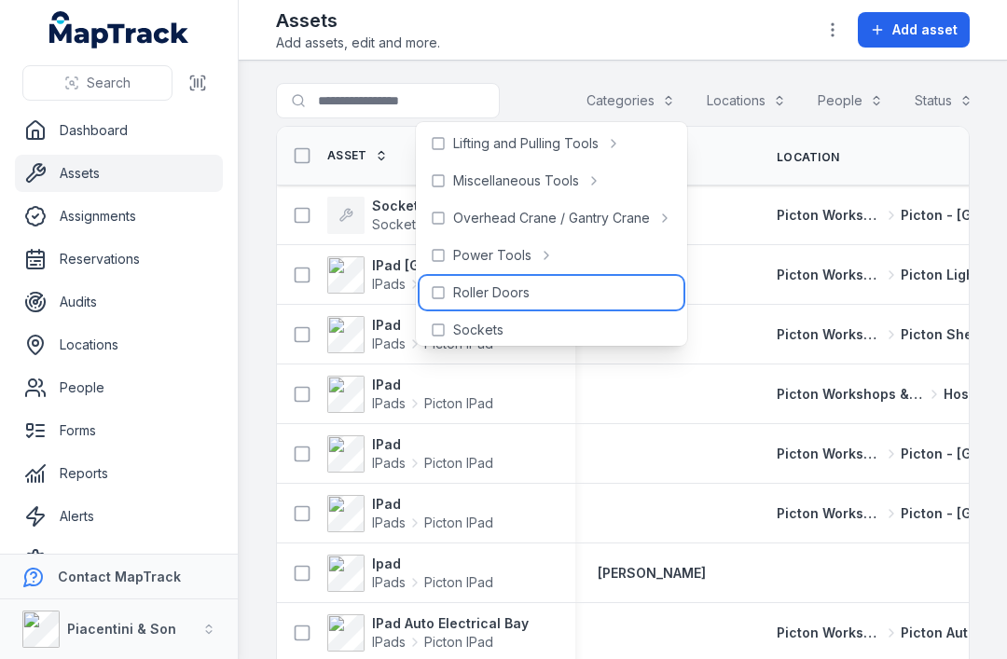
click at [593, 294] on div "Roller Doors" at bounding box center [551, 293] width 264 height 34
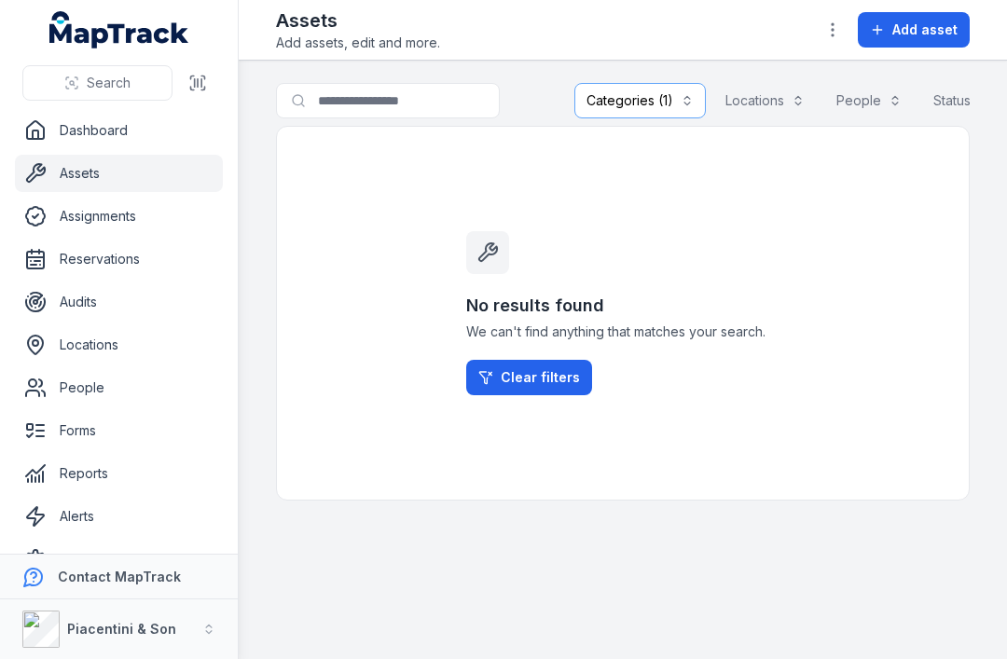
click at [910, 47] on button "Add asset" at bounding box center [913, 29] width 112 height 35
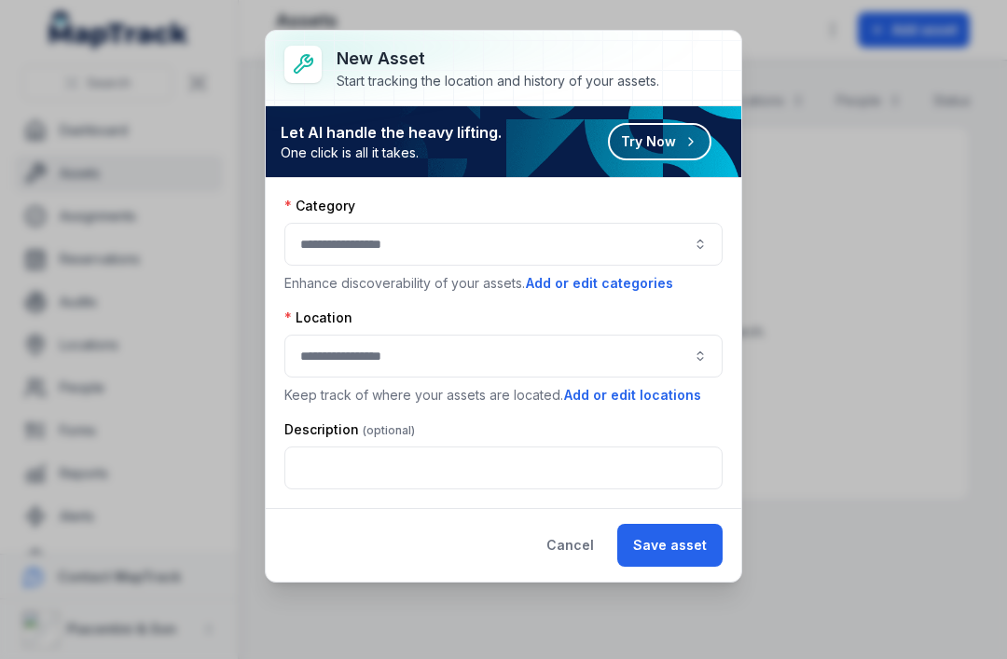
click at [688, 231] on button "button" at bounding box center [503, 244] width 438 height 43
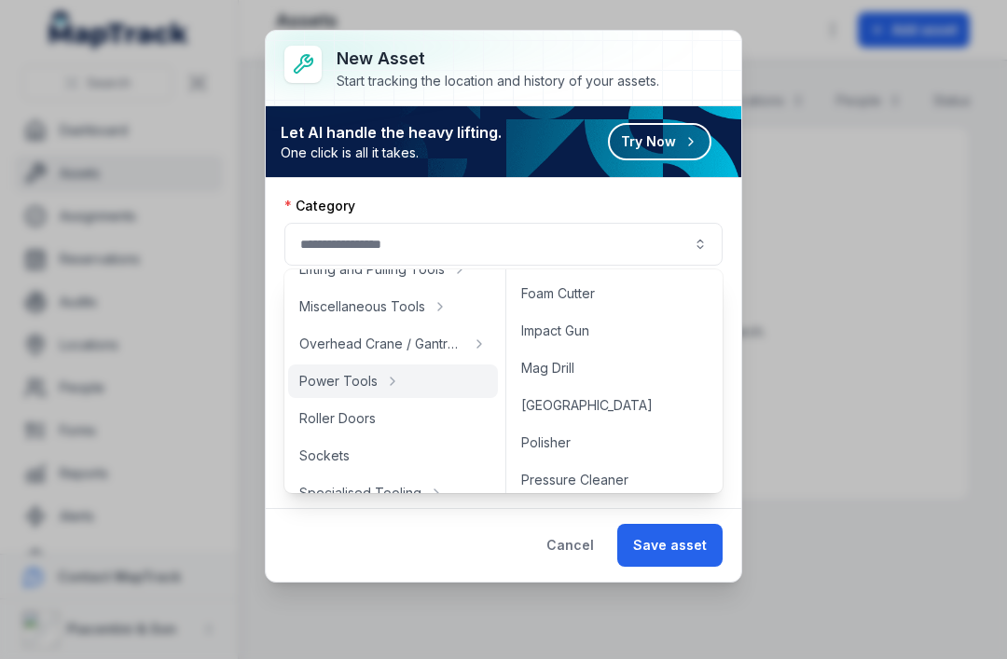
click at [692, 555] on button "Save asset" at bounding box center [669, 545] width 105 height 43
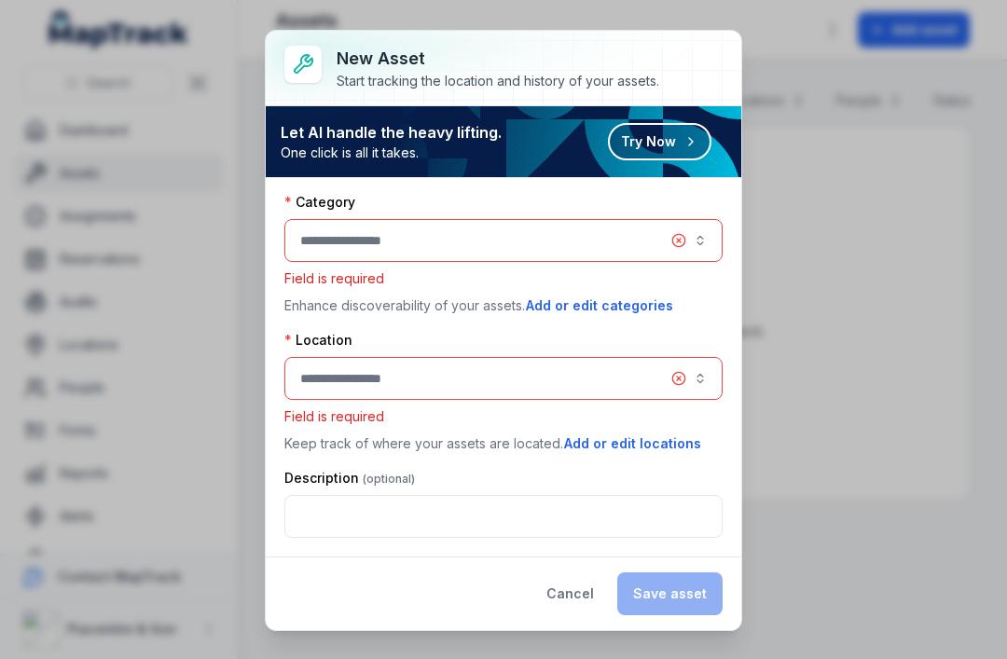
scroll to position [4, 0]
click at [561, 251] on button "button" at bounding box center [503, 240] width 438 height 43
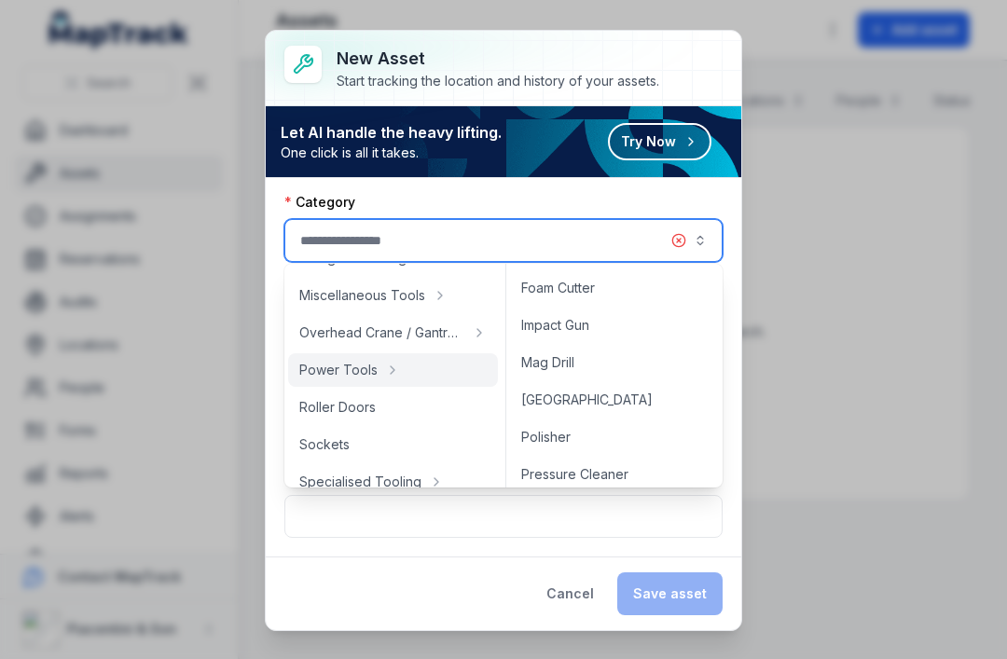
scroll to position [709, 0]
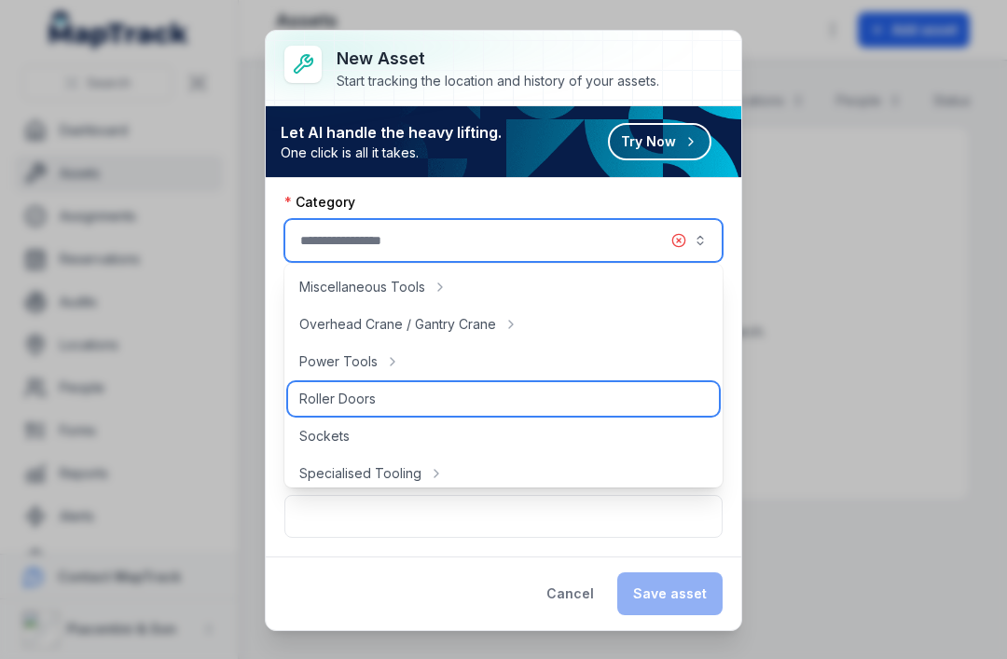
click at [367, 398] on span "Roller Doors" at bounding box center [337, 399] width 76 height 19
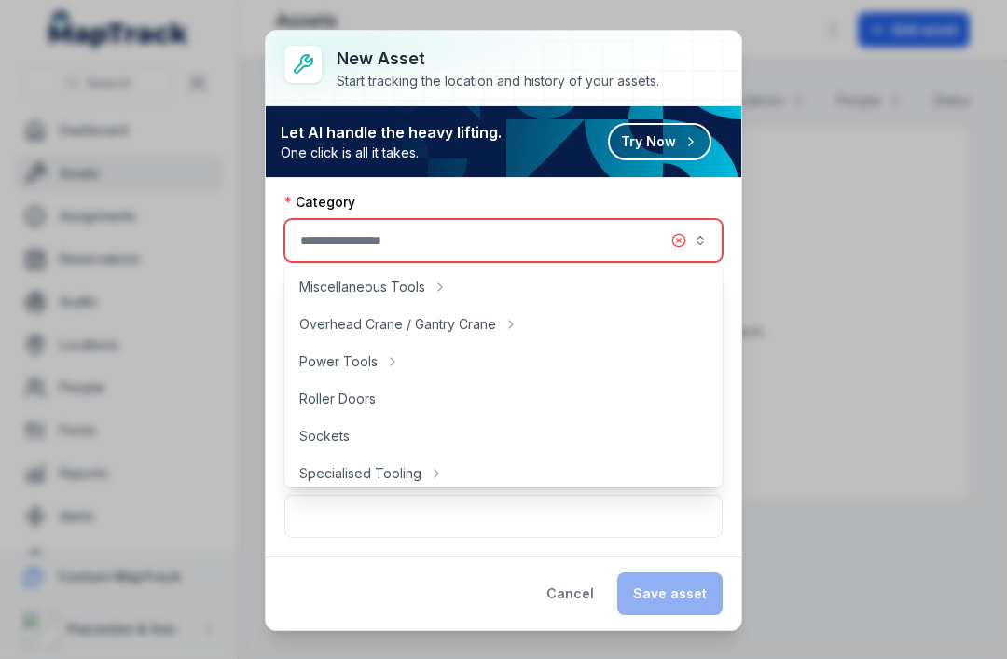
type input "**********"
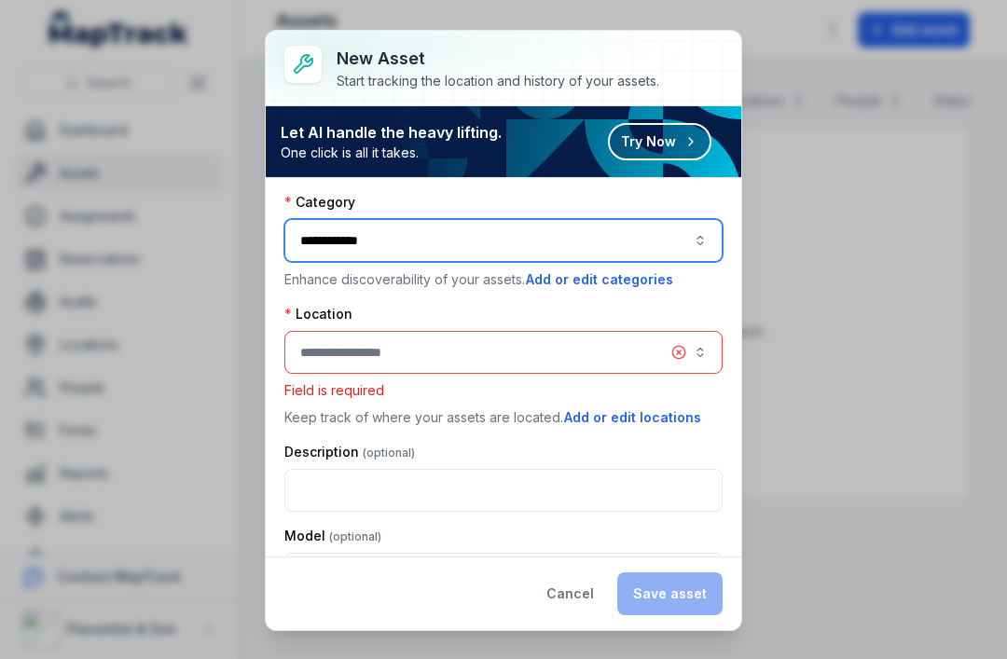
click at [555, 349] on button "button" at bounding box center [503, 352] width 438 height 43
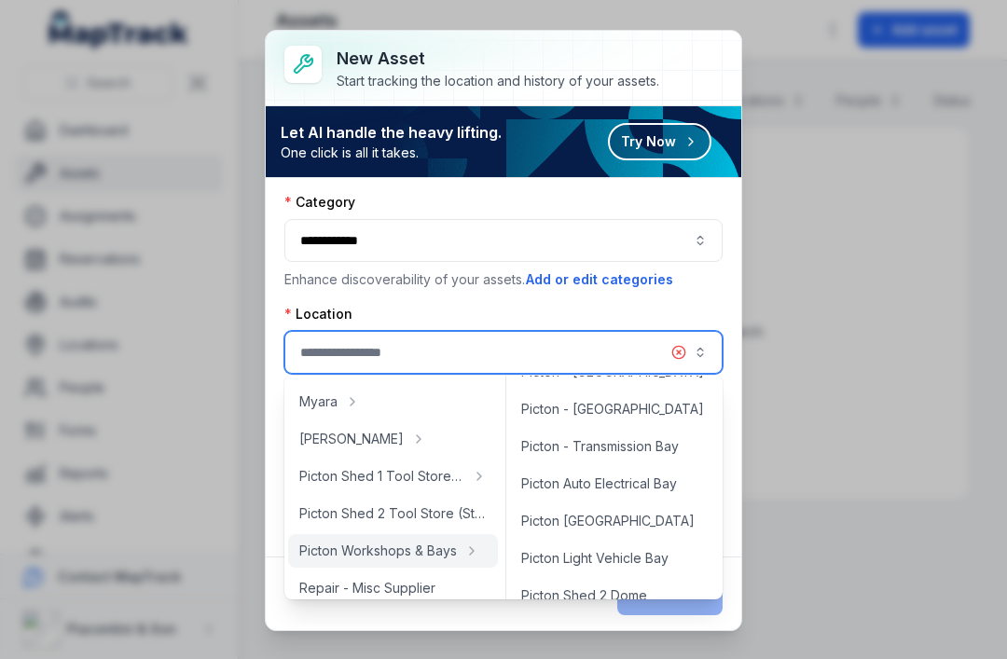
scroll to position [440, 0]
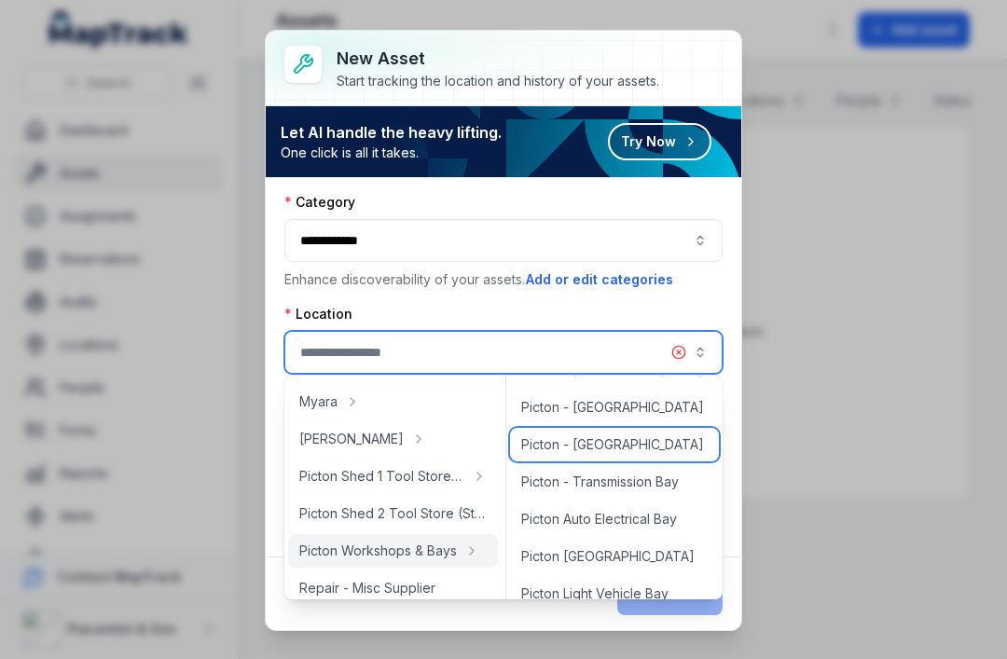
click at [631, 443] on div "Picton - [GEOGRAPHIC_DATA]" at bounding box center [614, 445] width 209 height 34
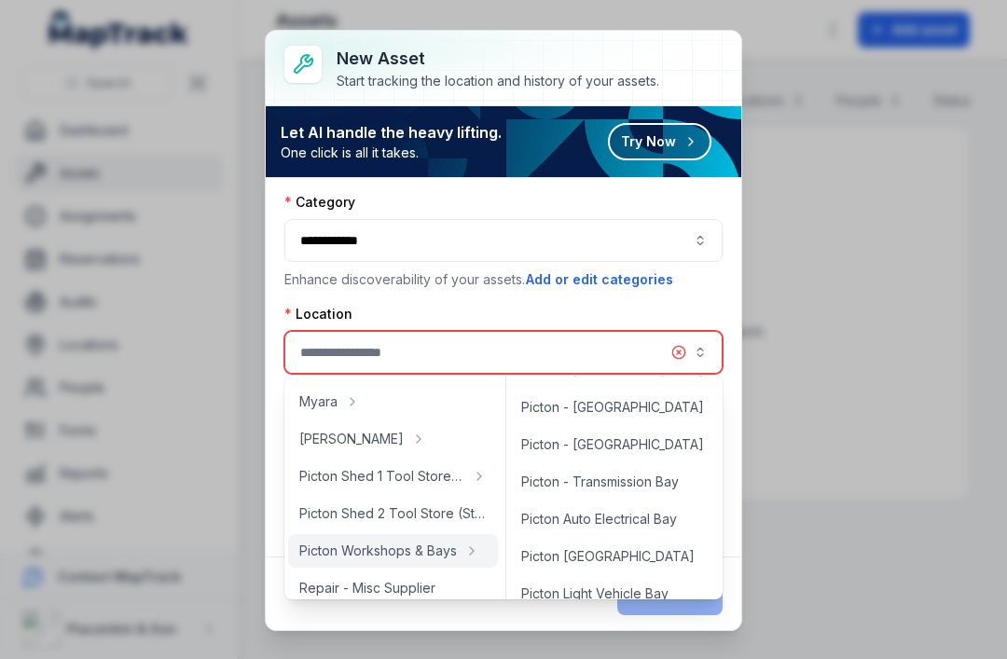
type input "**********"
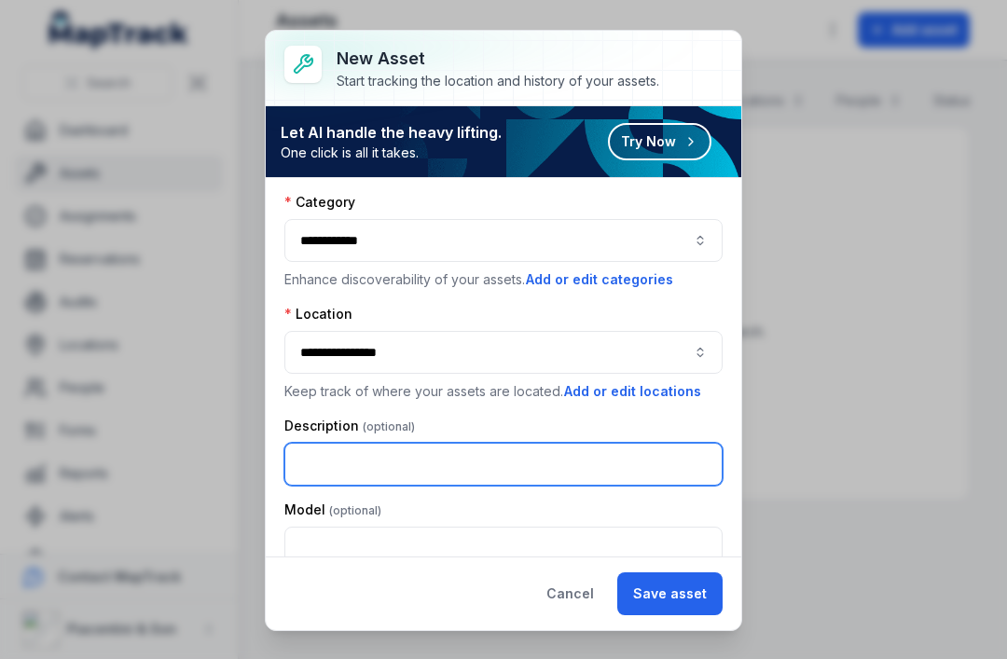
click at [639, 462] on input "text" at bounding box center [503, 464] width 438 height 43
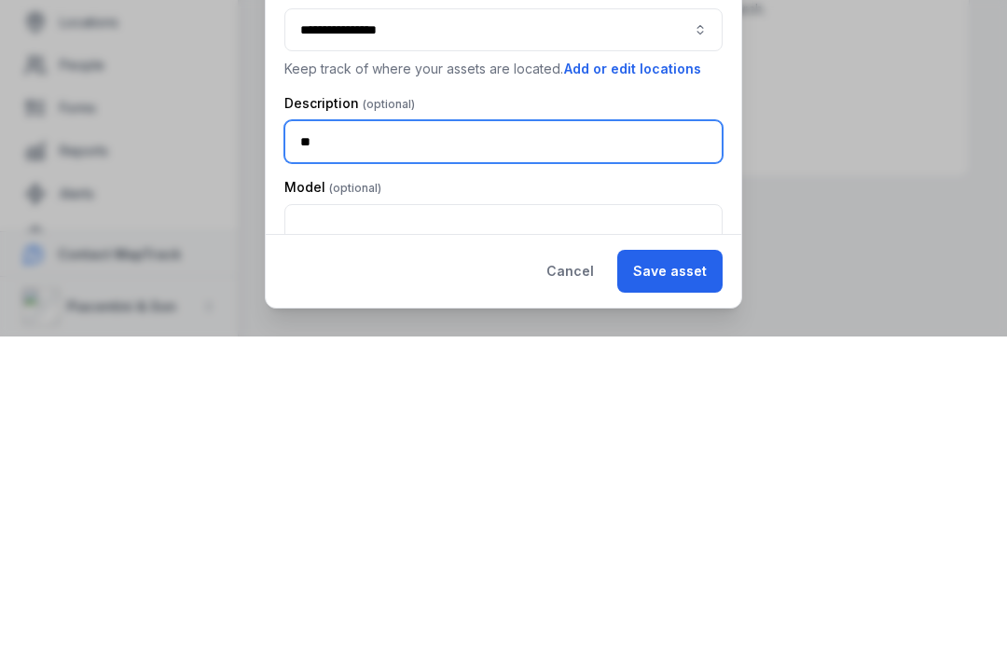
type input "*"
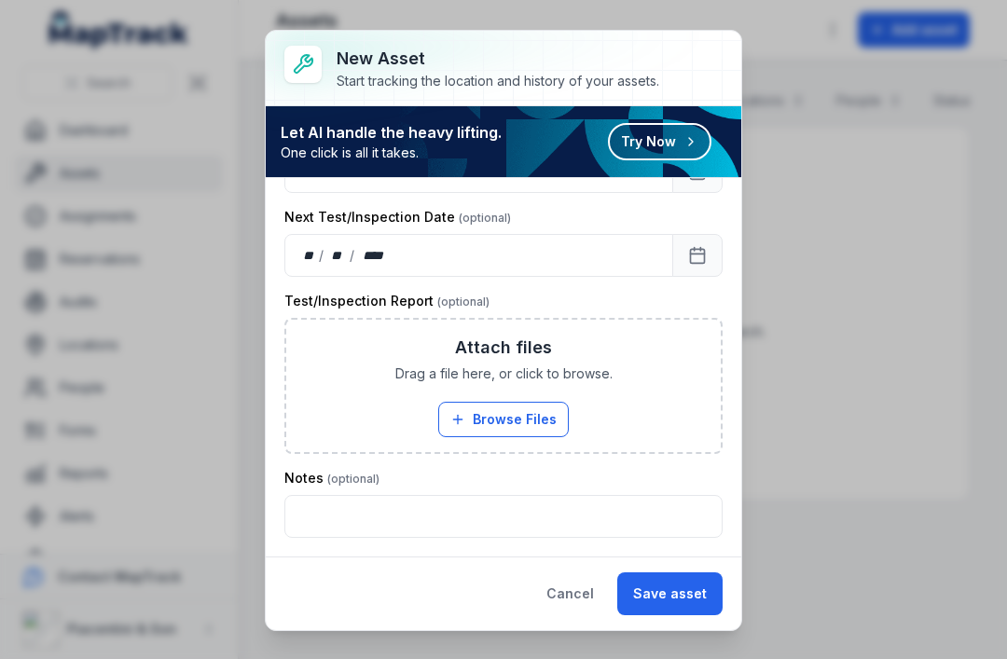
scroll to position [464, 0]
click at [687, 591] on button "Save asset" at bounding box center [669, 593] width 105 height 43
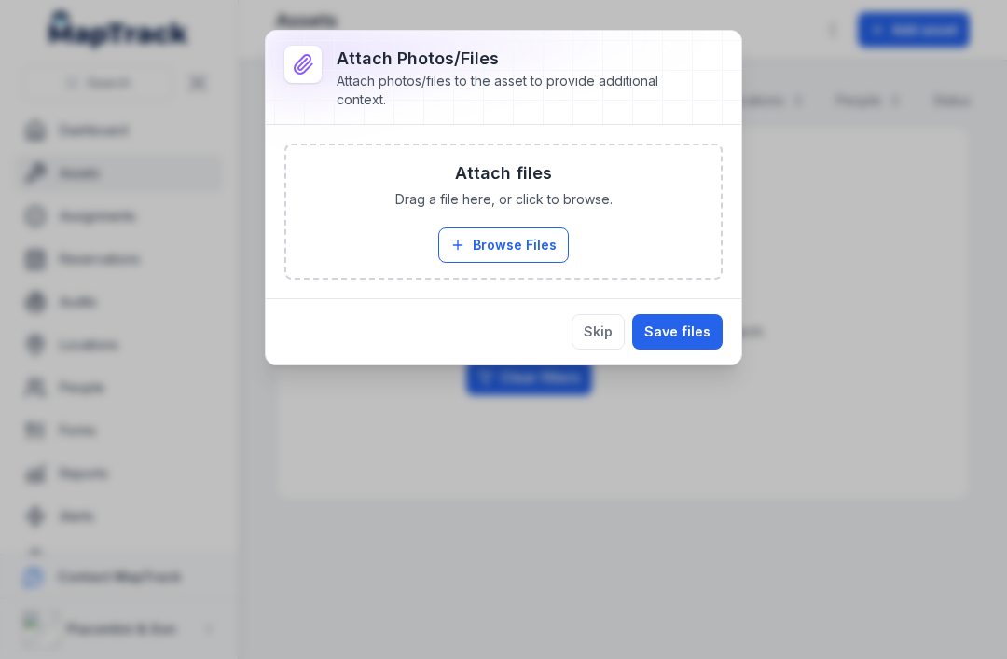
click at [606, 334] on button "Skip" at bounding box center [597, 331] width 53 height 35
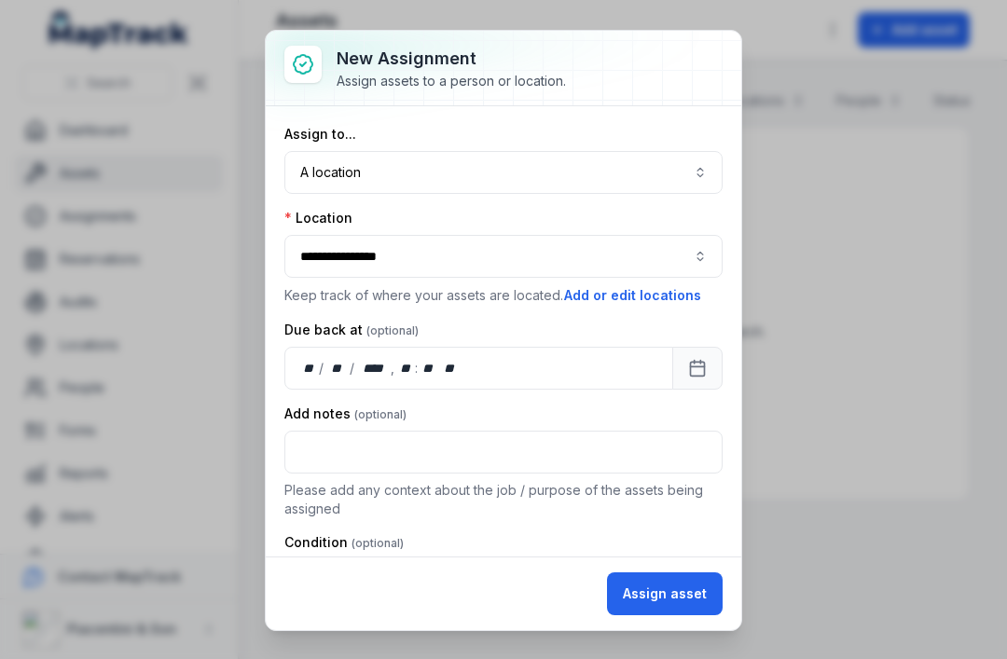
click at [614, 192] on button "A location ********" at bounding box center [503, 172] width 438 height 43
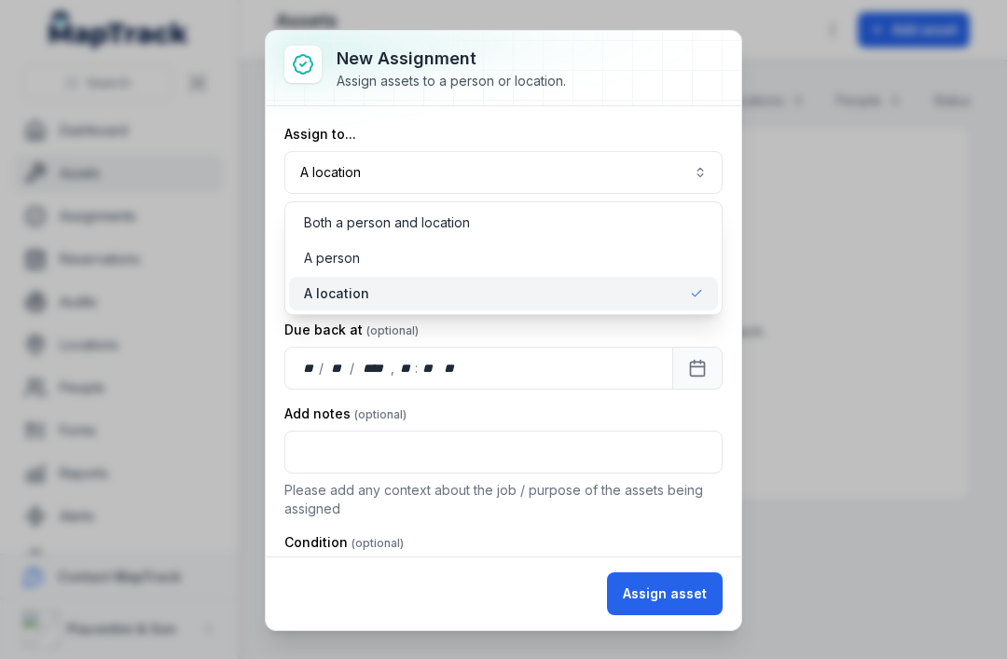
click at [620, 303] on div "A location" at bounding box center [503, 294] width 429 height 34
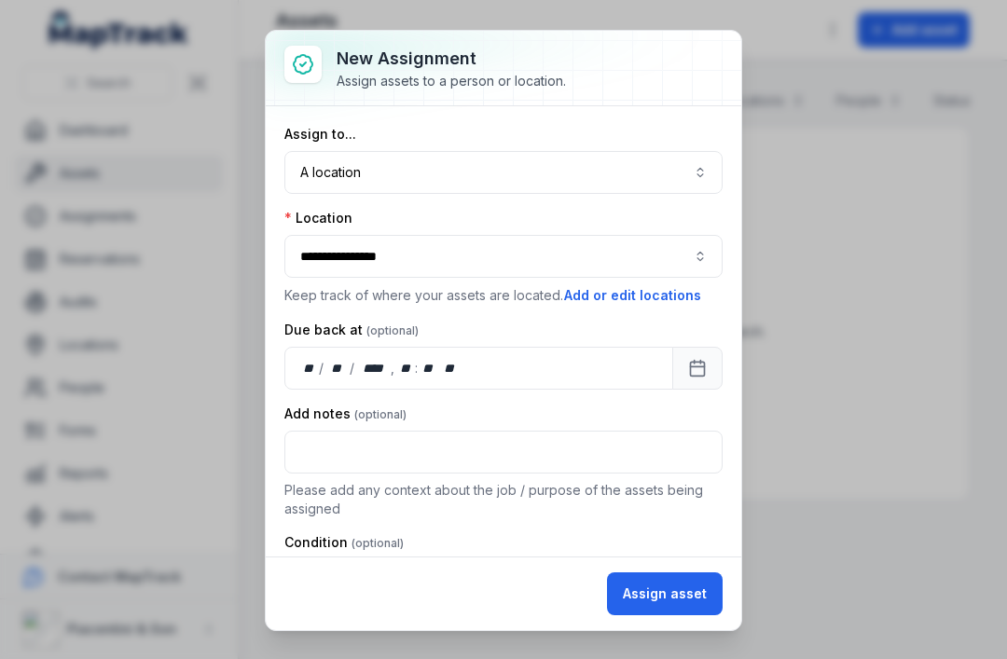
click at [696, 592] on button "Assign asset" at bounding box center [665, 593] width 116 height 43
click at [703, 602] on button "Assign asset" at bounding box center [665, 593] width 116 height 43
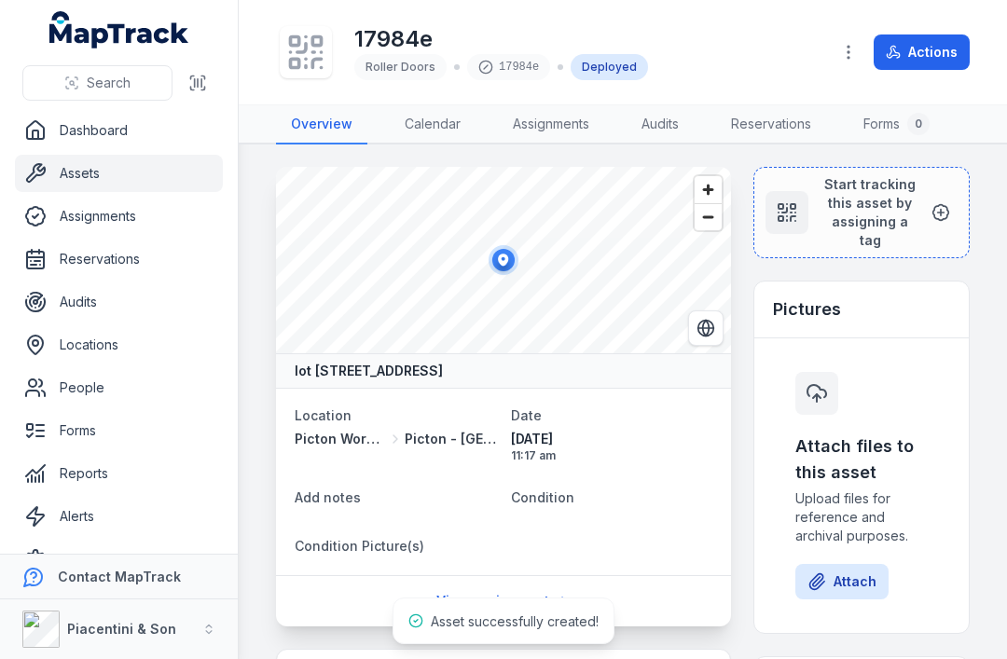
click at [789, 210] on icon at bounding box center [786, 212] width 22 height 22
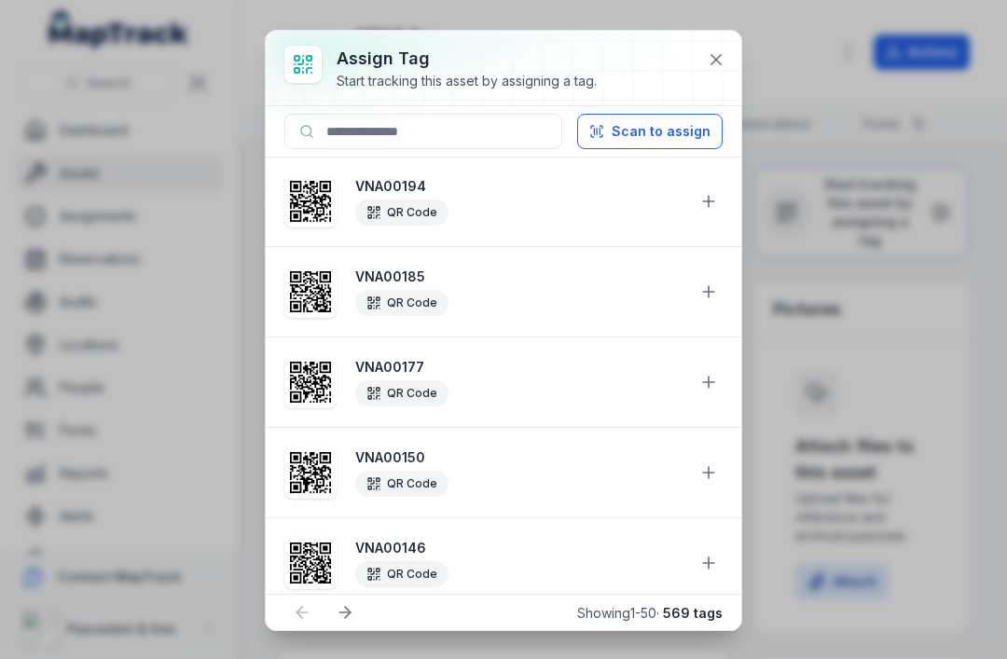
click at [680, 130] on button "Scan to assign" at bounding box center [649, 131] width 145 height 35
